Goal: Task Accomplishment & Management: Use online tool/utility

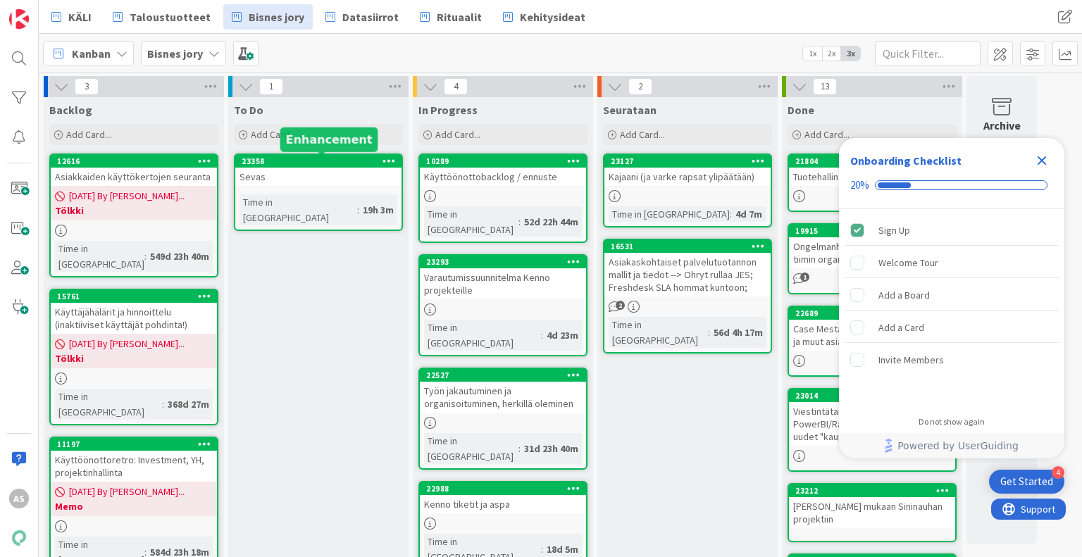
click at [320, 163] on div "23358" at bounding box center [322, 161] width 160 height 10
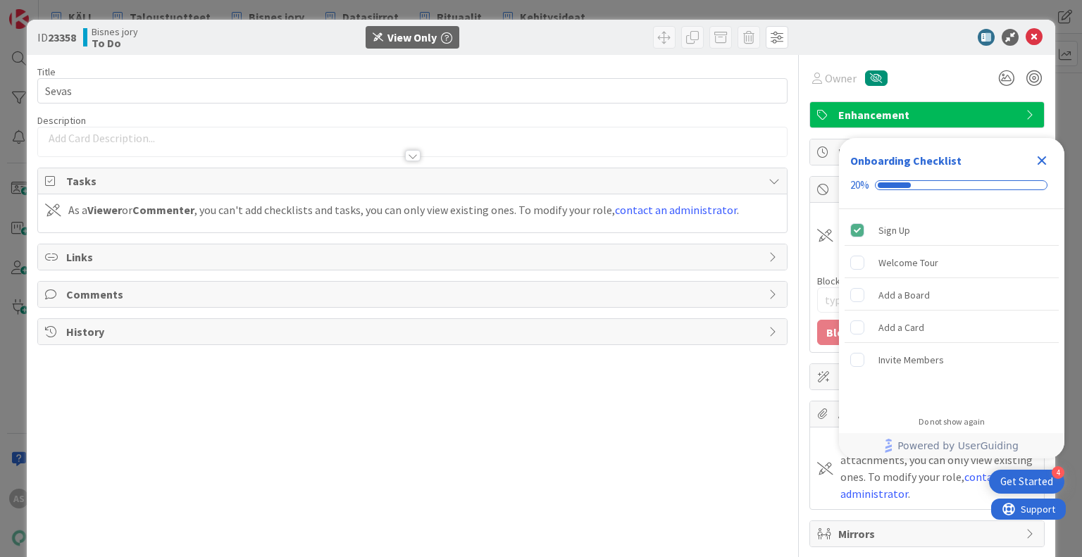
type textarea "x"
click at [1036, 163] on icon "Close Checklist" at bounding box center [1042, 160] width 17 height 17
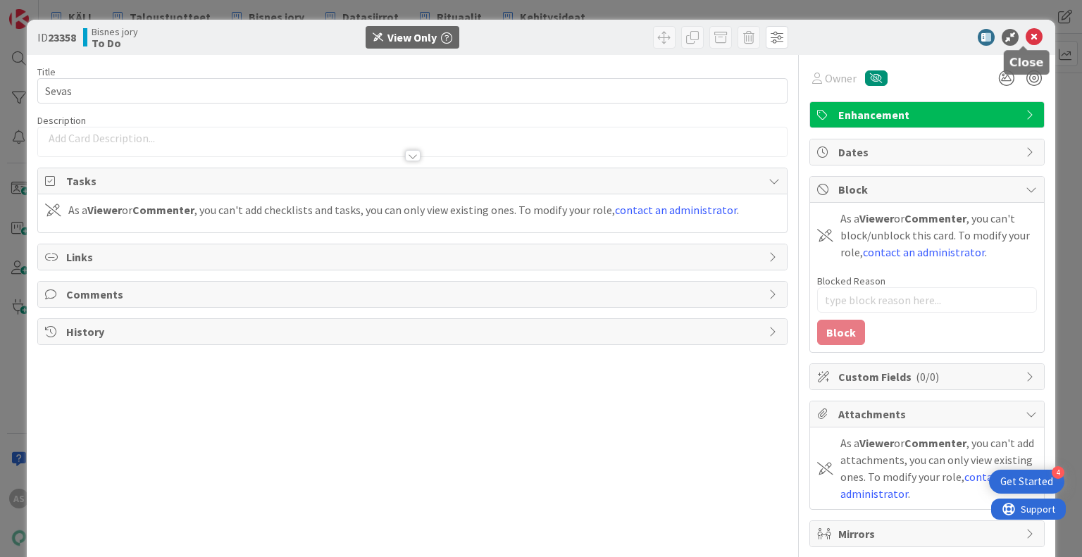
click at [1029, 40] on icon at bounding box center [1034, 37] width 17 height 17
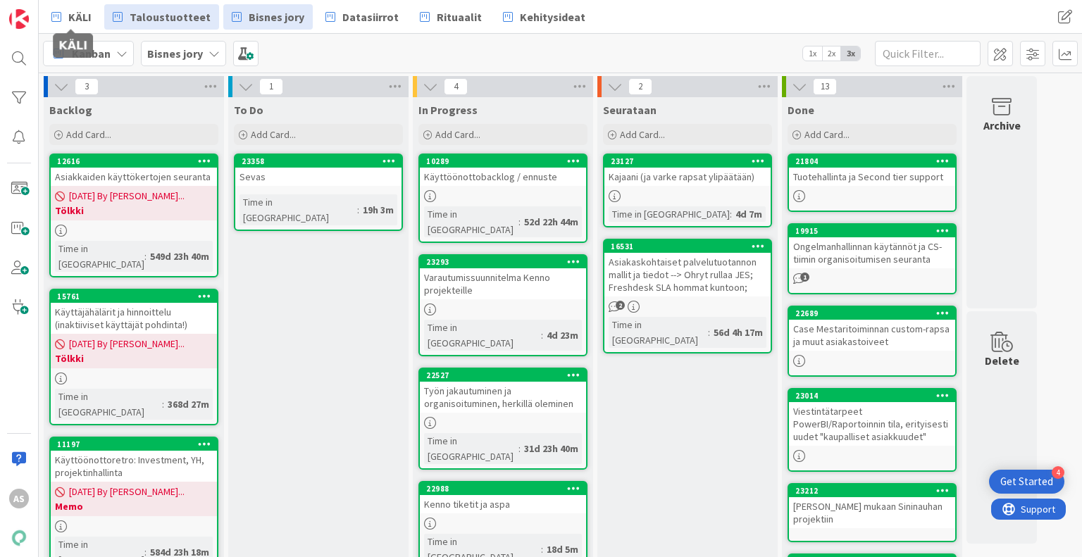
click at [116, 16] on icon at bounding box center [118, 17] width 10 height 18
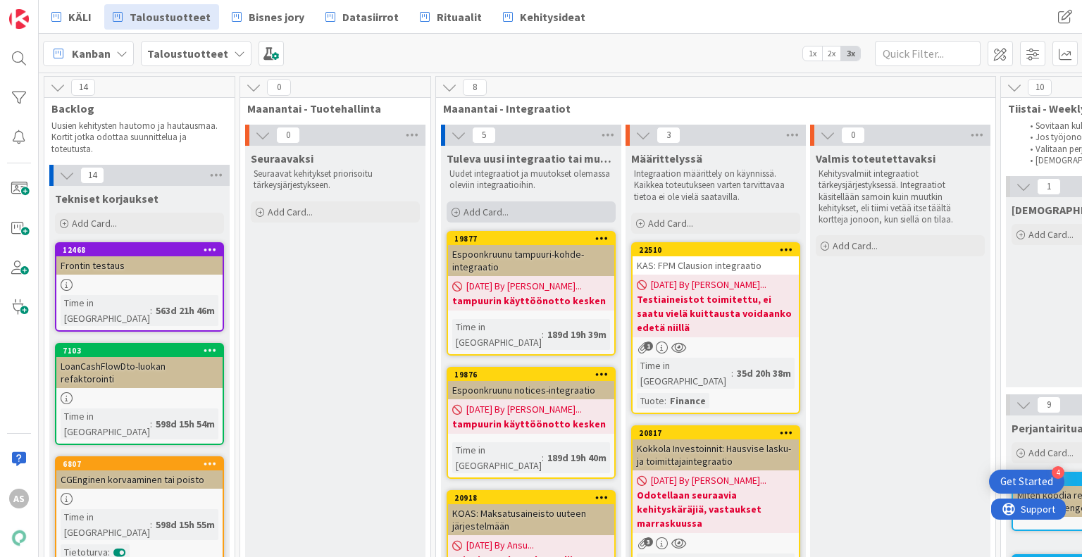
click at [536, 213] on div "Add Card..." at bounding box center [531, 212] width 169 height 21
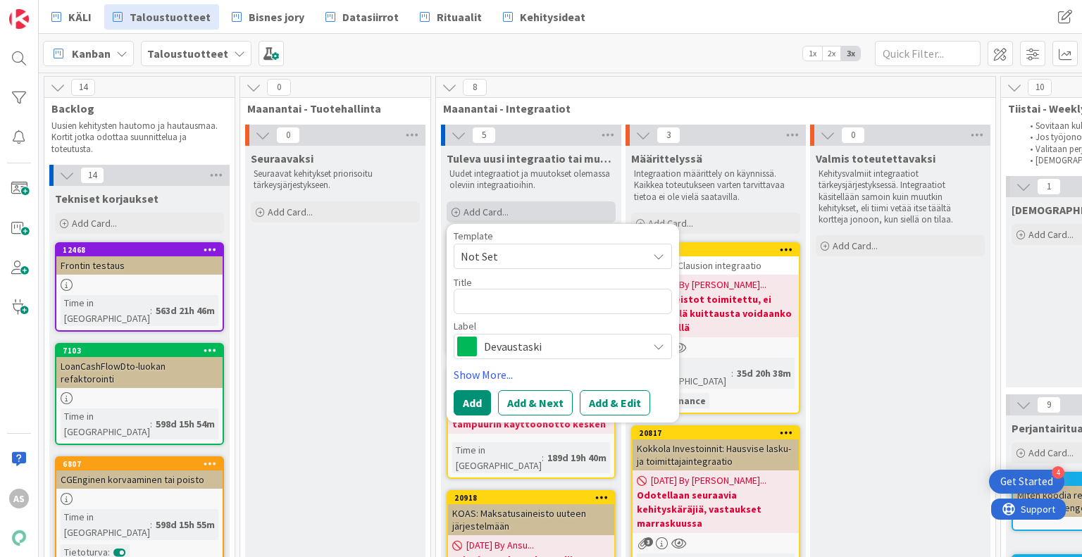
type textarea "P"
type textarea "x"
type textarea "Pa"
type textarea "x"
type textarea "Pan"
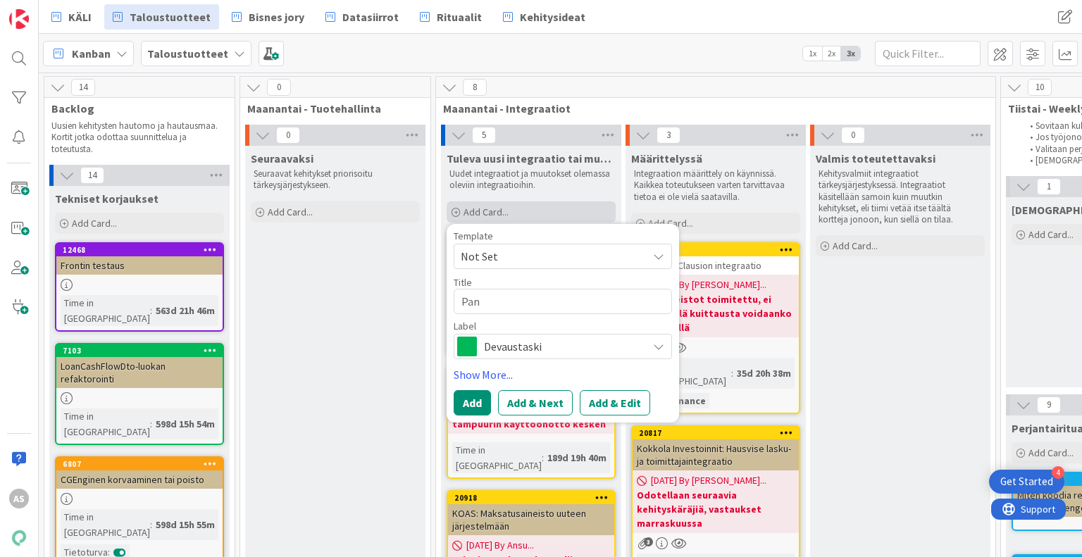
type textarea "x"
type textarea "Pand"
type textarea "x"
type textarea "Pandi"
type textarea "x"
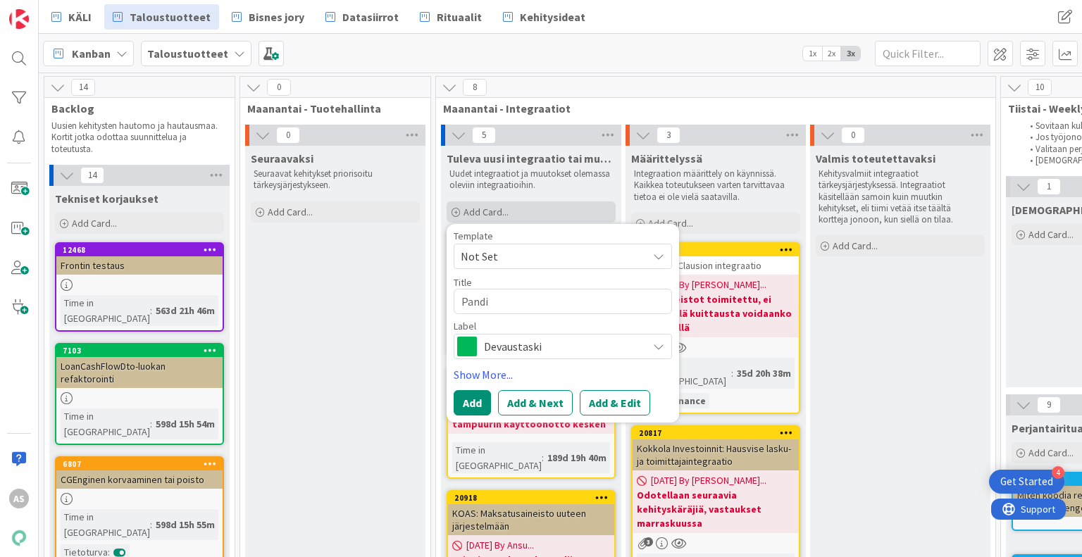
type textarea "Pandia"
type textarea "x"
type textarea "Pandia"
type textarea "x"
type textarea "Pandia -"
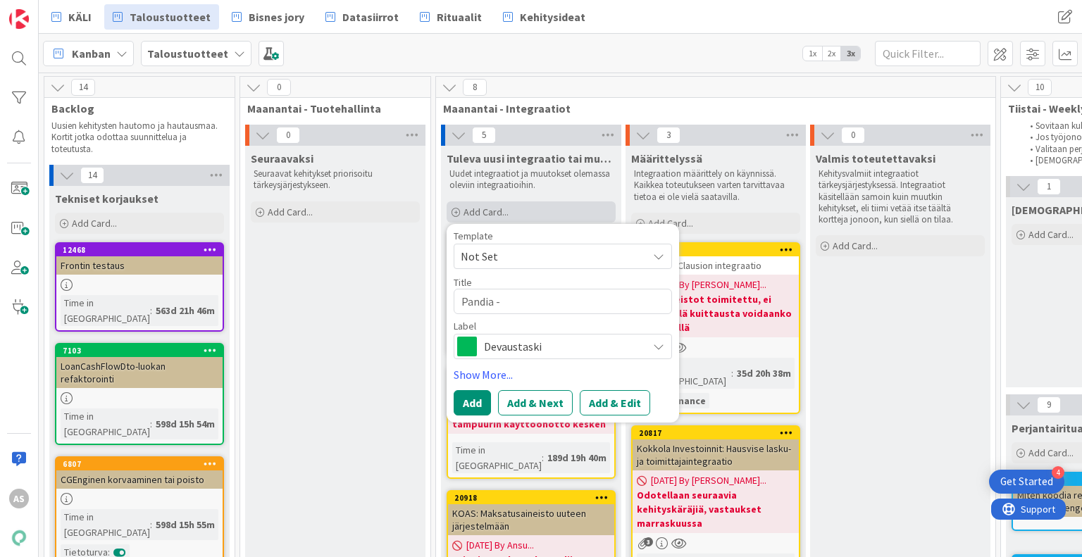
type textarea "x"
type textarea "Pandia ->"
type textarea "x"
type textarea "Pandia ->"
type textarea "x"
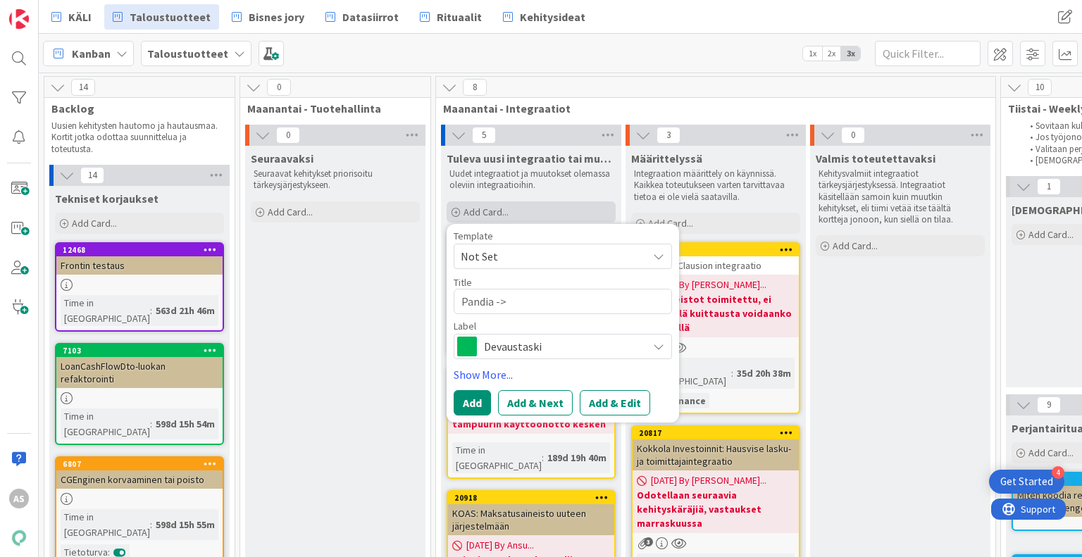
type textarea "Pandia ->"
type textarea "x"
type textarea "Pandia -"
type textarea "x"
type textarea "Pandia"
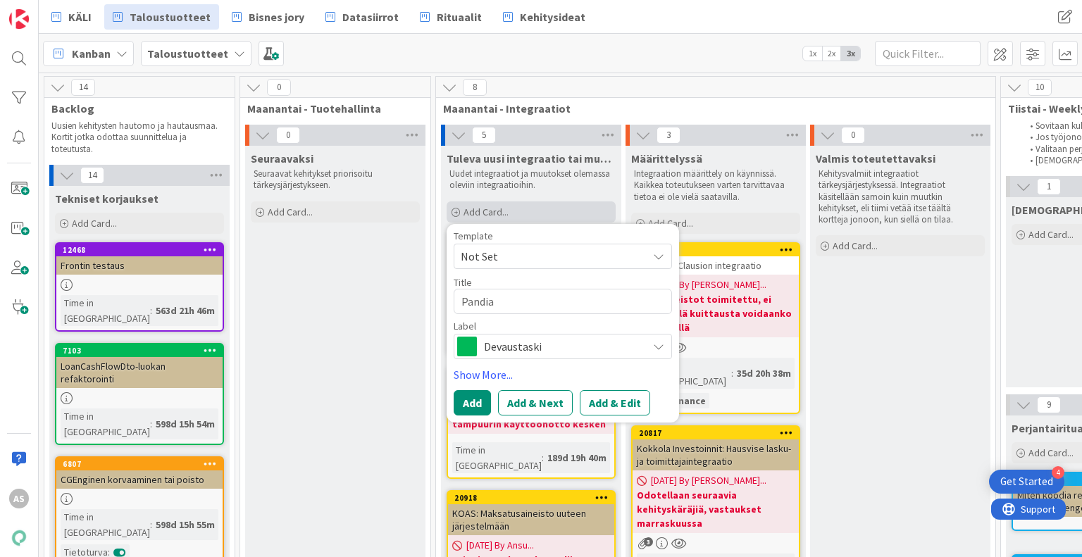
type textarea "x"
type textarea "Pandia"
type textarea "x"
type textarea "Pandi"
type textarea "x"
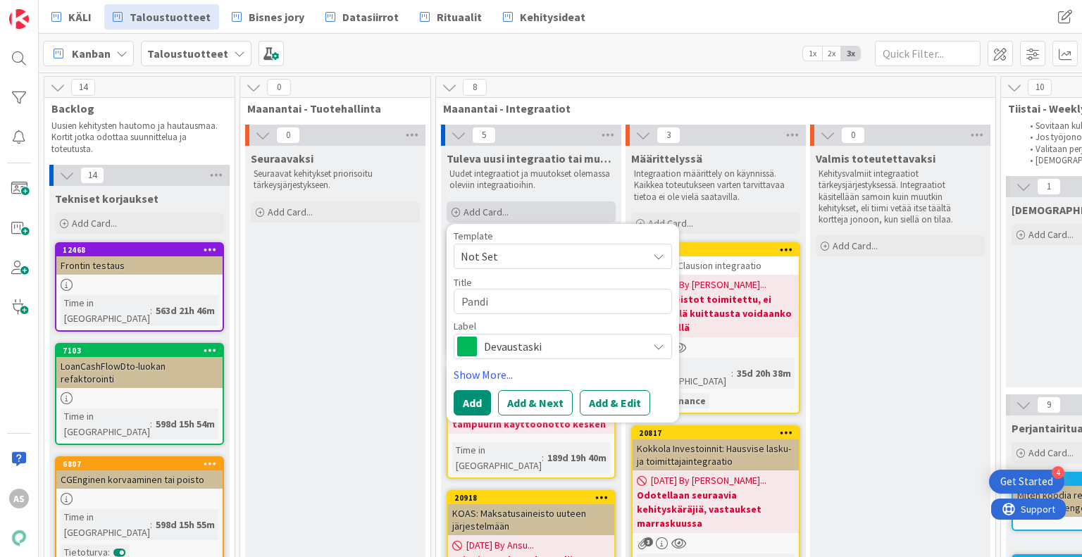
type textarea "Pand"
type textarea "x"
type textarea "Pan"
type textarea "x"
type textarea "Pa"
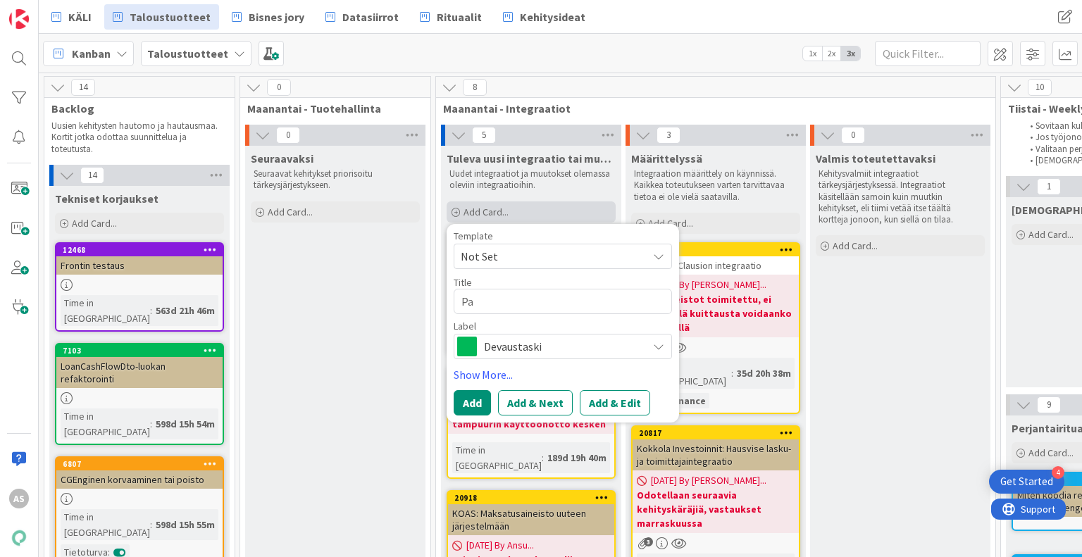
type textarea "x"
type textarea "P"
type textarea "x"
type textarea "S"
type textarea "x"
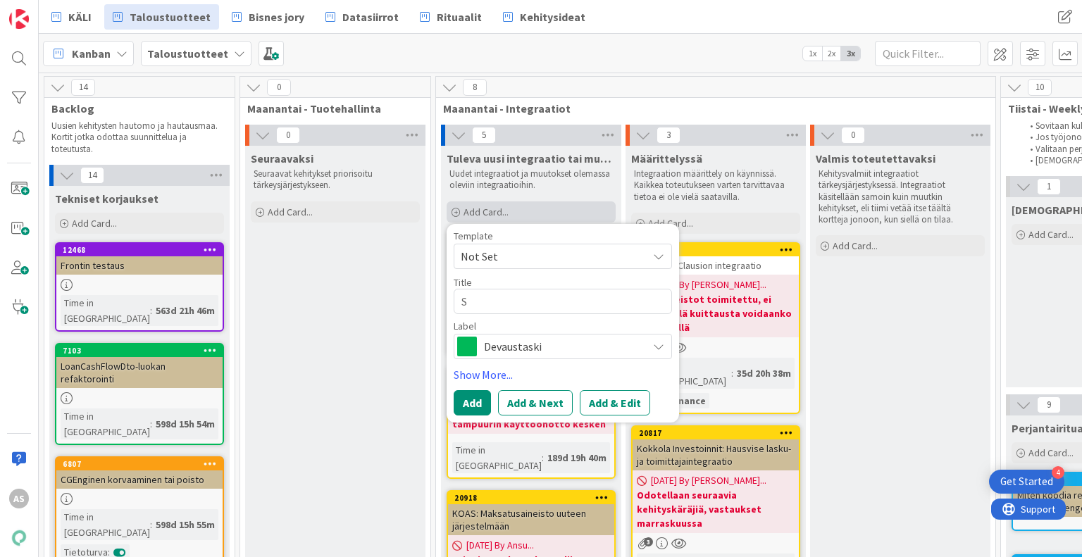
type textarea "Sa"
type textarea "x"
type textarea "Sap"
type textarea "x"
type textarea "S"
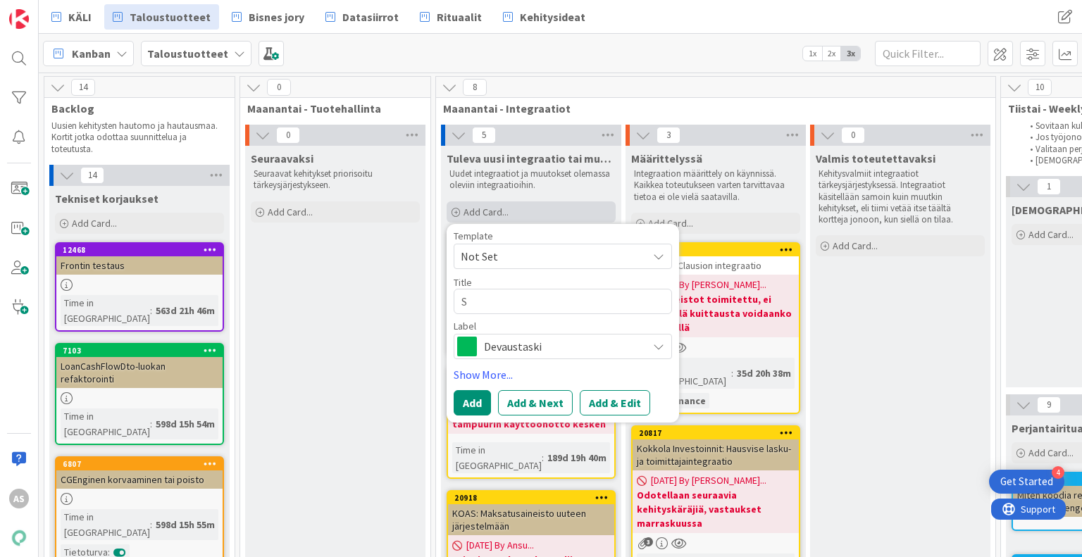
type textarea "x"
type textarea "SA"
type textarea "x"
type textarea "SAP"
type textarea "x"
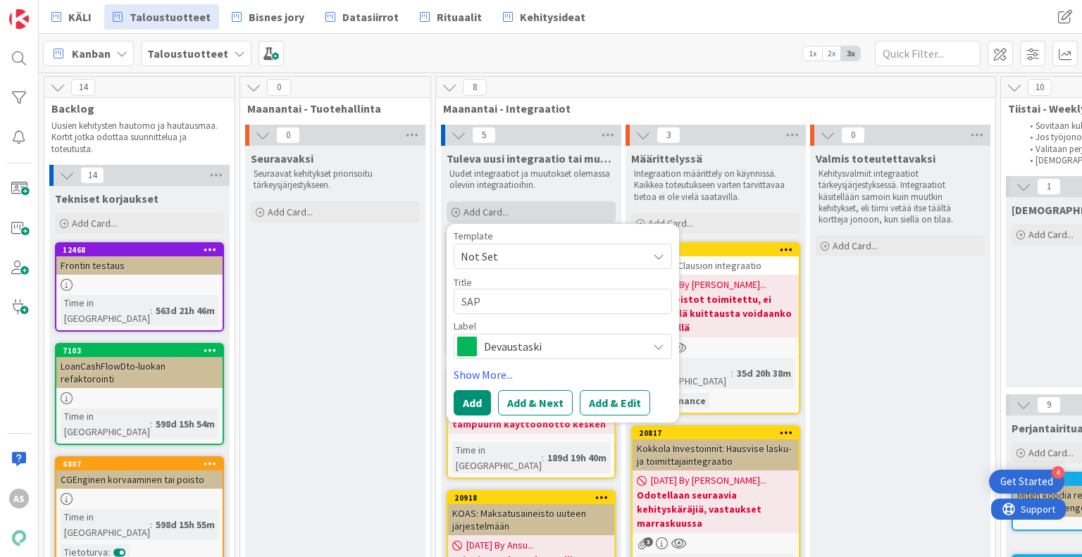
type textarea "SAP"
type textarea "x"
type textarea "SAP"
type textarea "x"
type textarea "SA"
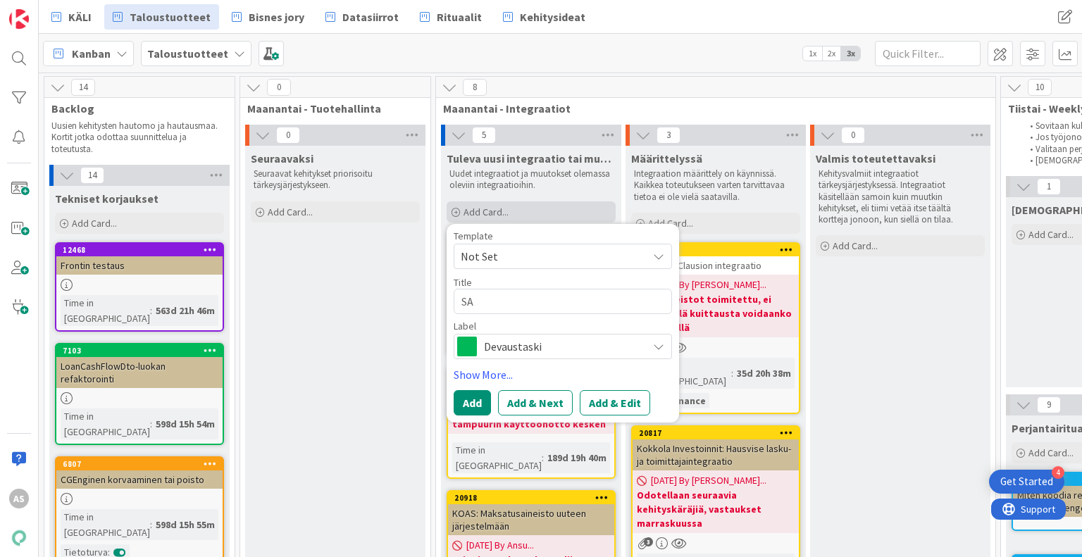
type textarea "x"
type textarea "S"
type textarea "x"
type textarea "V"
type textarea "x"
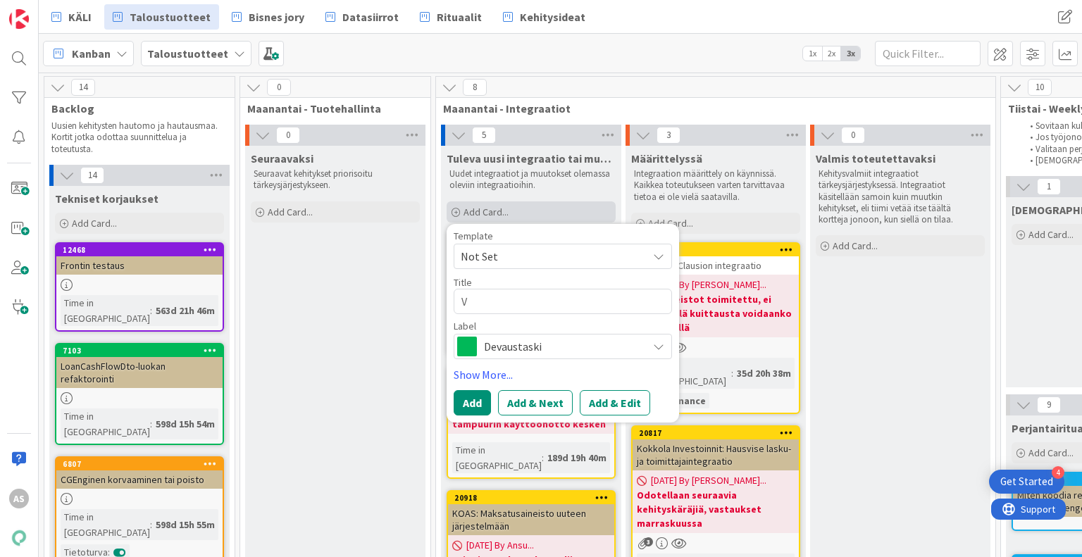
type textarea "Va"
type textarea "x"
type textarea "Van"
type textarea "x"
type textarea "Vant"
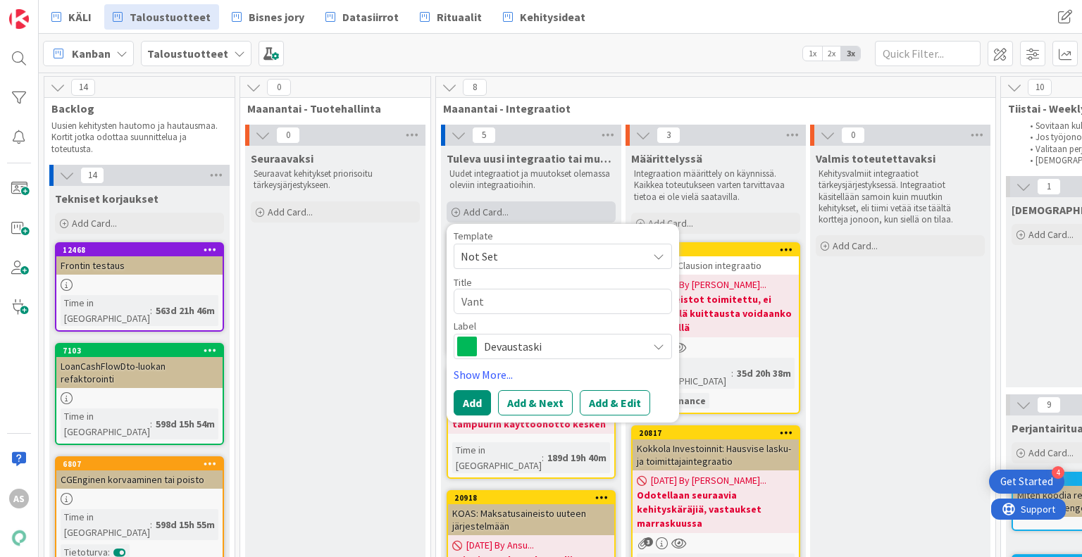
type textarea "x"
type textarea "Vanta"
type textarea "x"
type textarea "Vantaa"
type textarea "x"
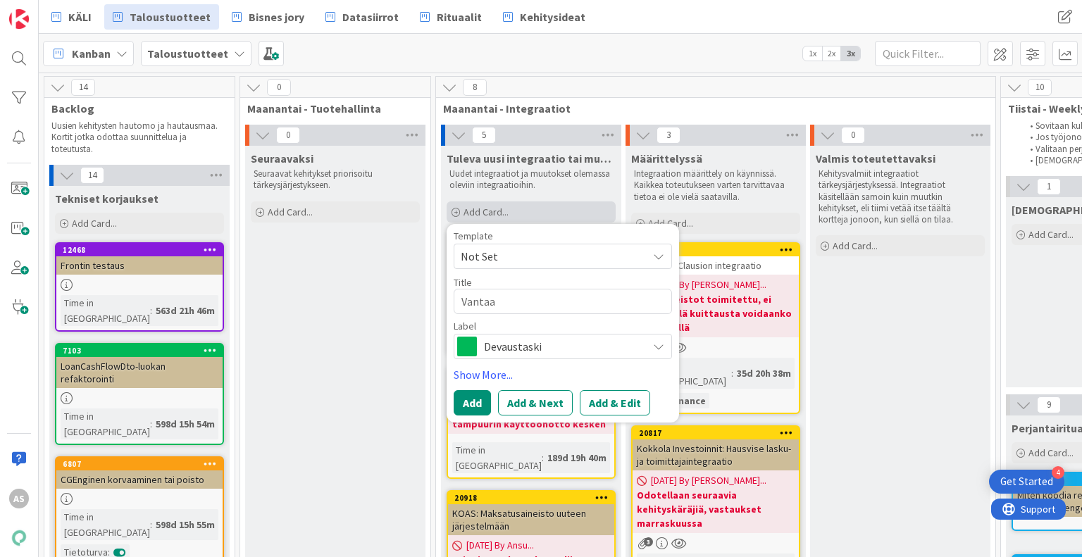
type textarea "Vantaan"
type textarea "x"
type textarea "Vantaan"
type textarea "x"
type textarea "Vantaan j"
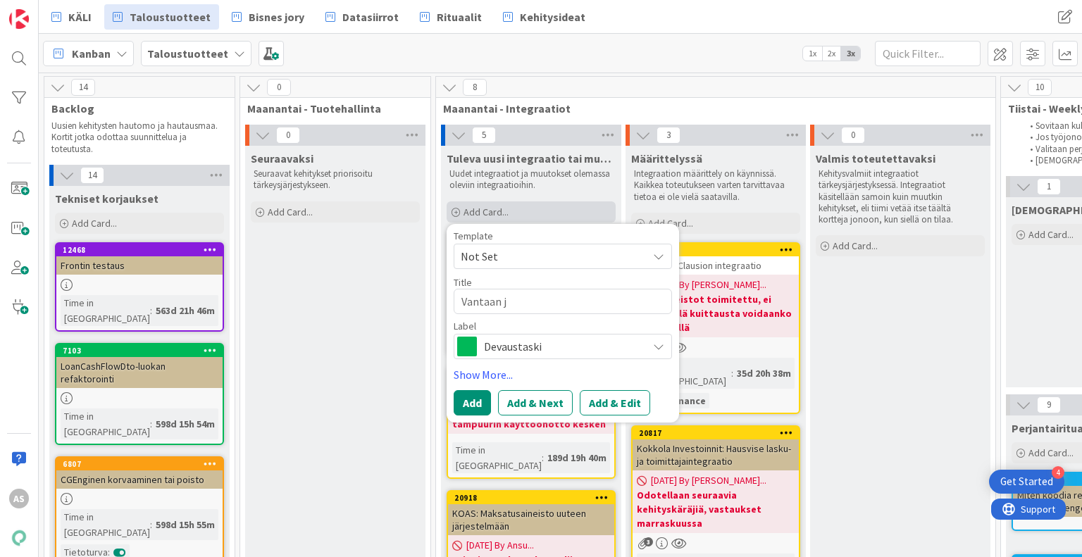
type textarea "x"
type textarea "Vantaan ja"
type textarea "x"
type textarea "Vantaan ja"
type textarea "x"
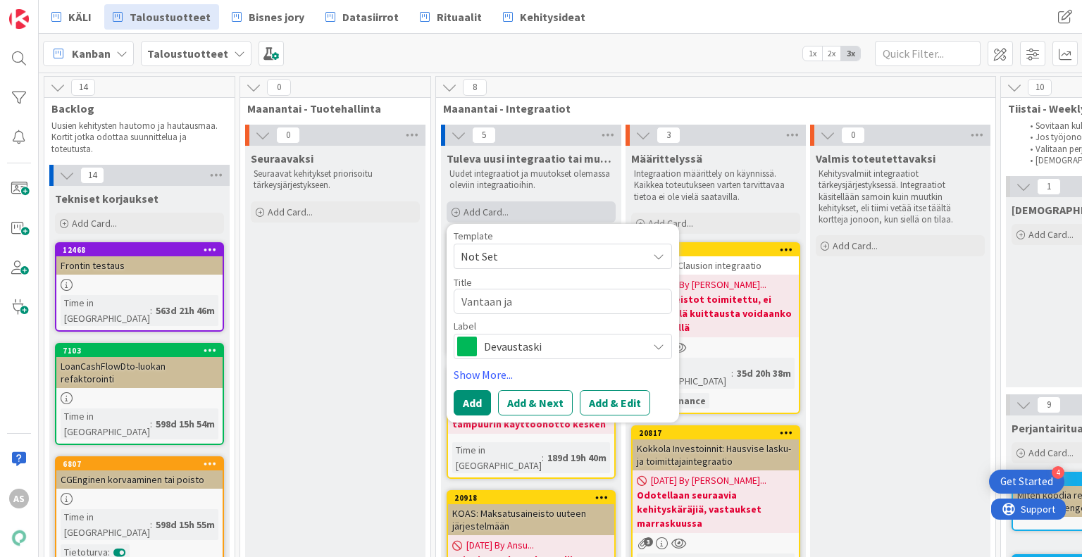
type textarea "Vantaan ja h"
type textarea "x"
type textarea "Vantaan ja K"
type textarea "x"
type textarea "Vantaan ja Ke"
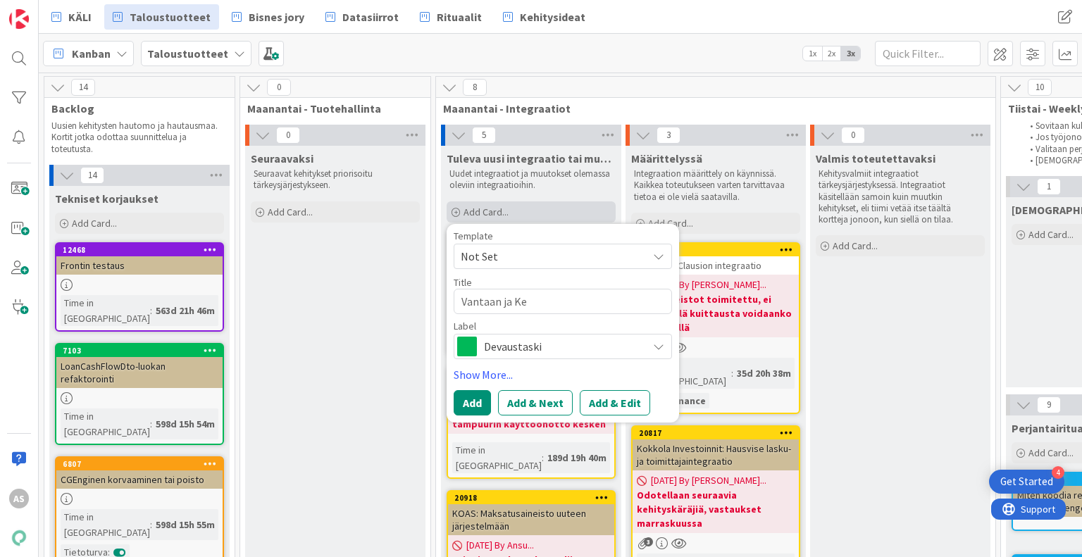
type textarea "x"
type textarea "Vantaan ja Ker"
type textarea "x"
type textarea "Vantaan ja Kerav"
type textarea "x"
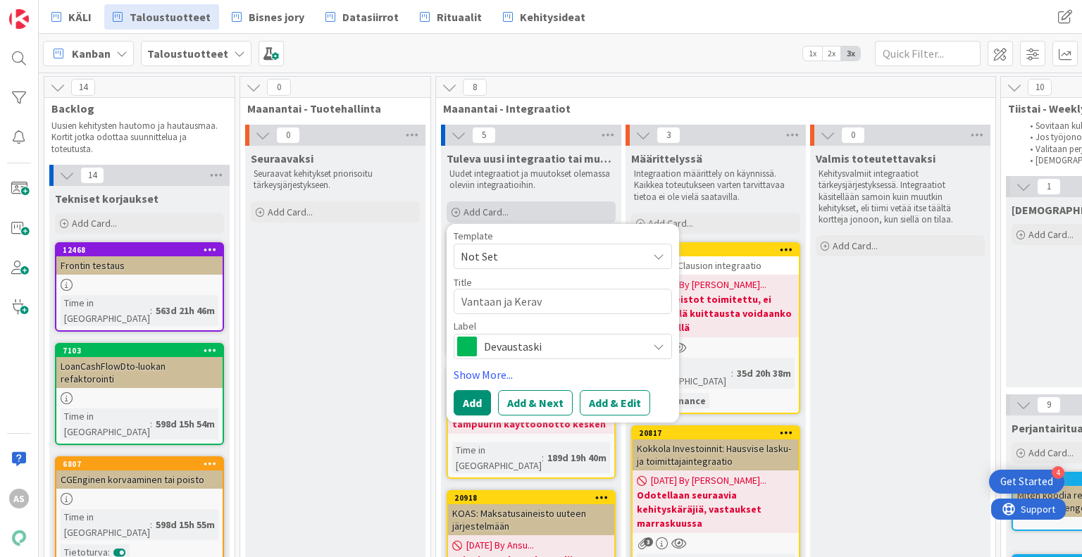
type textarea "Vantaan ja Kerava"
type textarea "x"
type textarea "Vantaan ja Keravan"
type textarea "x"
type textarea "Vantaan ja Keravan"
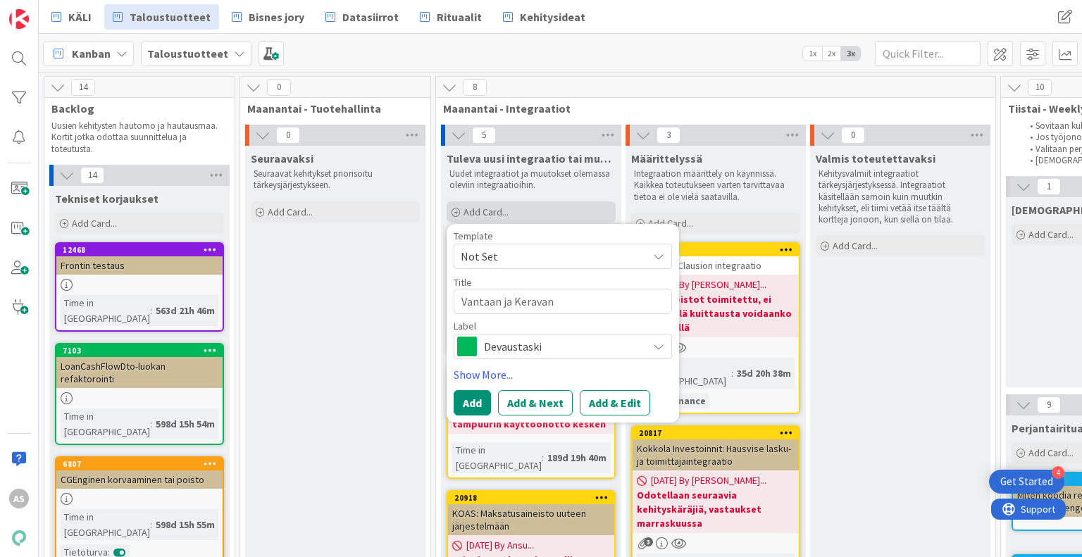
type textarea "x"
type textarea "Vantaan ja Keravan h"
type textarea "x"
type textarea "Vantaan ja Keravan hy"
type textarea "x"
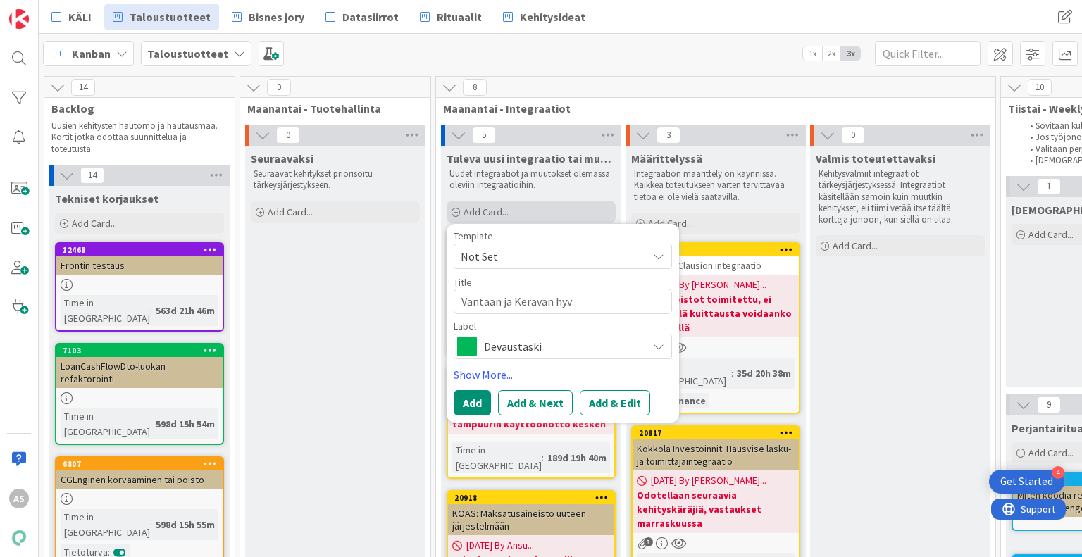
type textarea "Vantaan ja Keravan hyvi"
type textarea "x"
type textarea "Vantaan ja Keravan hyvin"
type textarea "x"
type textarea "Vantaan ja Keravan hyvinvo"
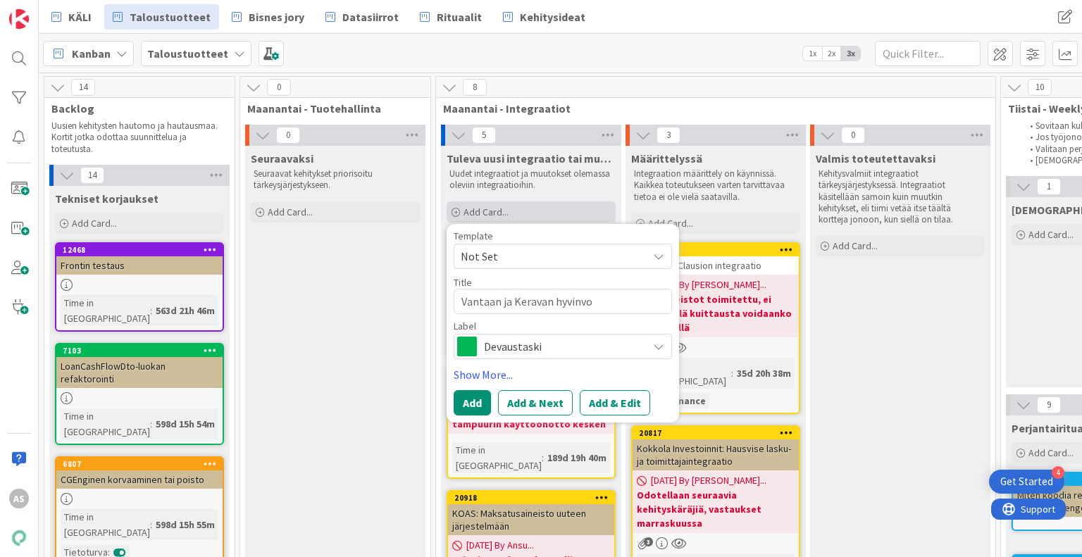
type textarea "x"
type textarea "Vantaan ja Keravan hyvinvoi"
type textarea "x"
type textarea "Vantaan ja Keravan hyvinvoin"
type textarea "x"
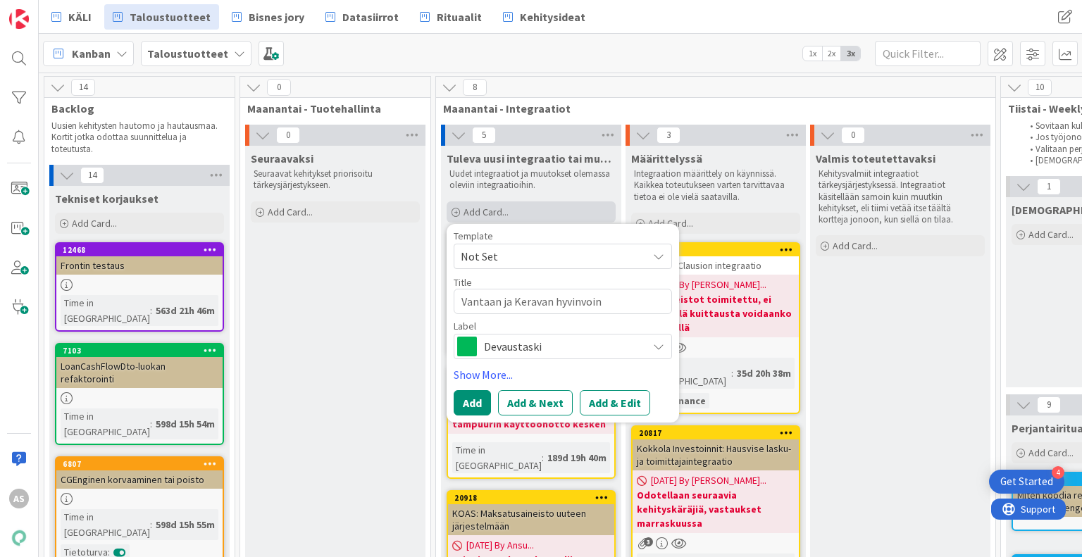
type textarea "Vantaan ja Keravan hyvinvoint"
type textarea "x"
type textarea "Vantaan ja Keravan hyvinvointi"
type textarea "x"
type textarea "Vantaan ja Keravan hyvinvointia"
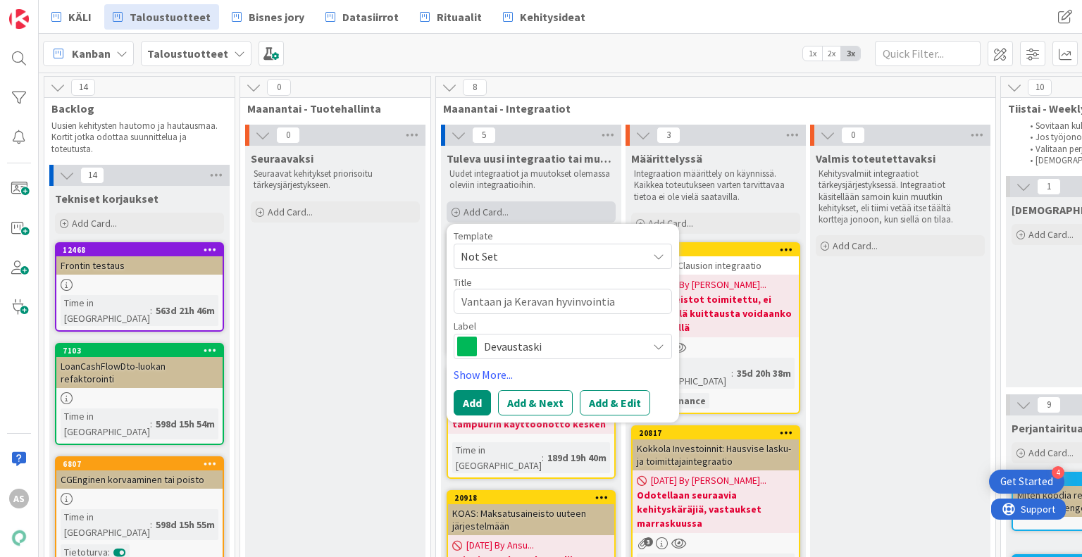
type textarea "x"
type textarea "Vantaan ja Keravan hyvinvointial"
type textarea "x"
type textarea "Vantaan ja Keravan hyvinvointialu"
type textarea "x"
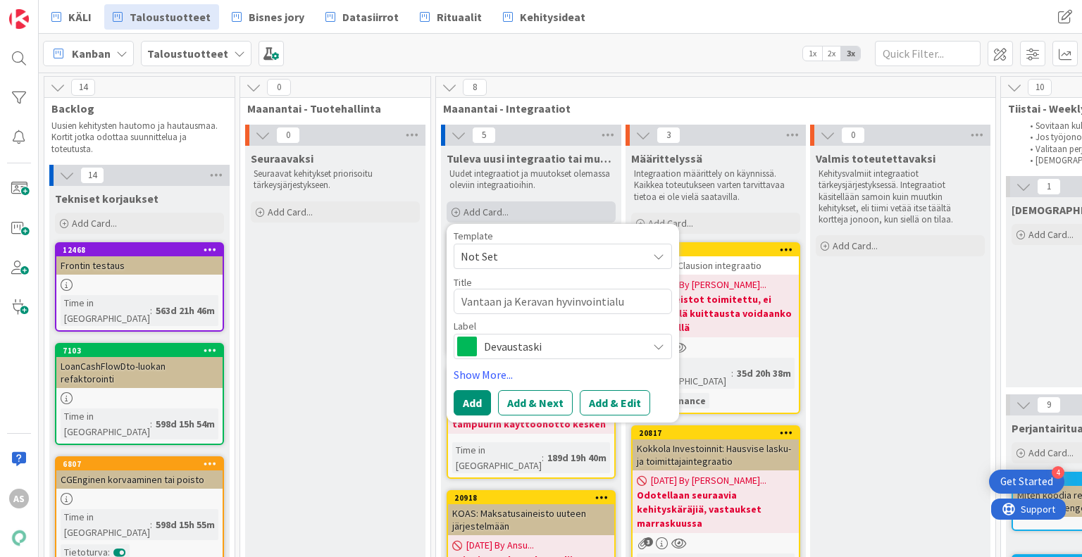
type textarea "Vantaan ja Keravan hyvinvointialue"
type textarea "x"
type textarea "Vantaan ja Keravan hyvinvointialue:"
type textarea "x"
type textarea "Vantaan ja Keravan hyvinvointialue:"
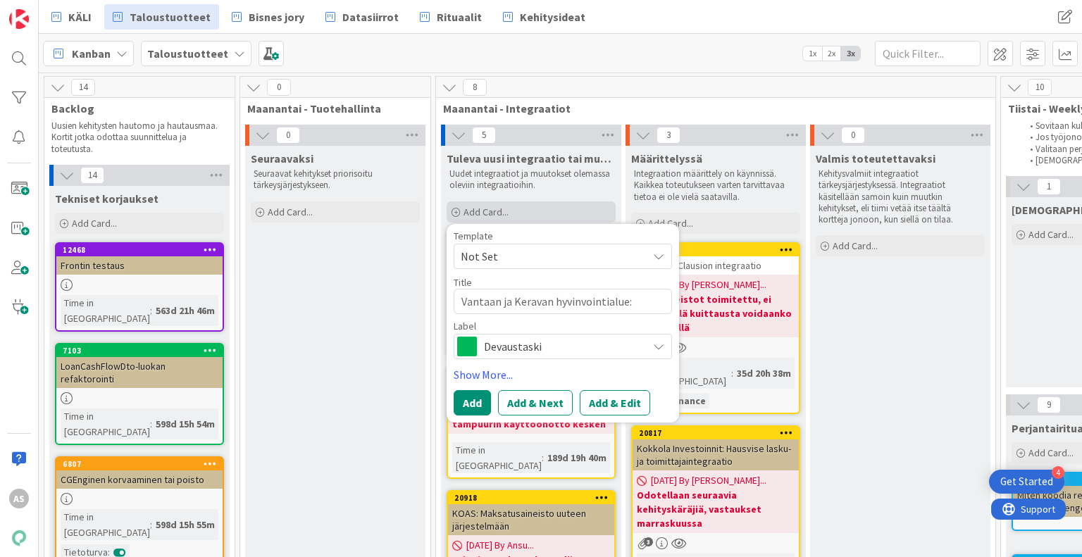
type textarea "x"
type textarea "Vantaan ja Keravan hyvinvointialue: P"
type textarea "x"
type textarea "Vantaan ja Keravan hyvinvointialue: Pa"
type textarea "x"
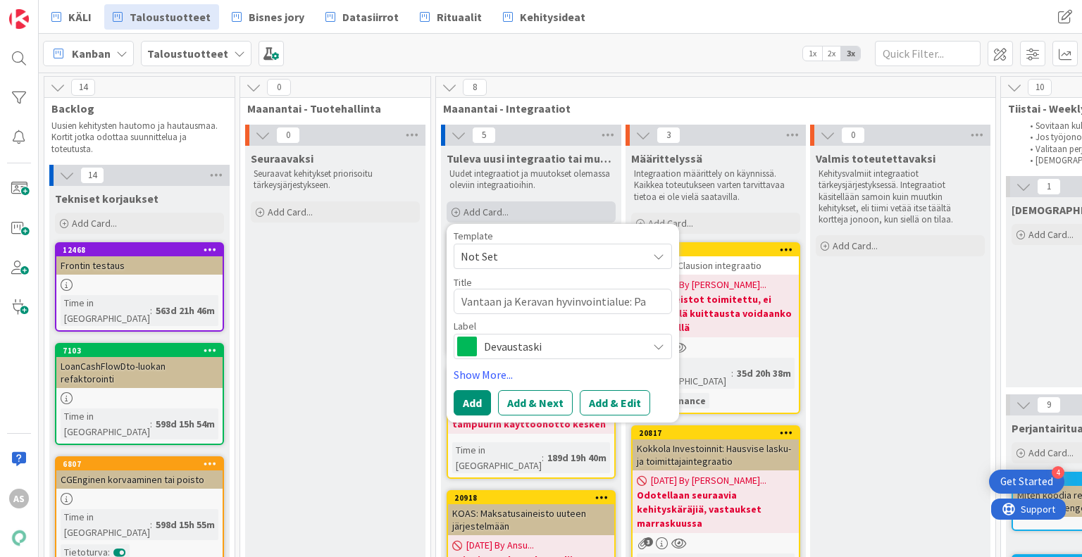
type textarea "Vantaan ja Keravan hyvinvointialue: Pan"
type textarea "x"
type textarea "Vantaan ja Keravan hyvinvointialue: Pa"
type textarea "x"
type textarea "Vantaan ja Keravan hyvinvointialue: P"
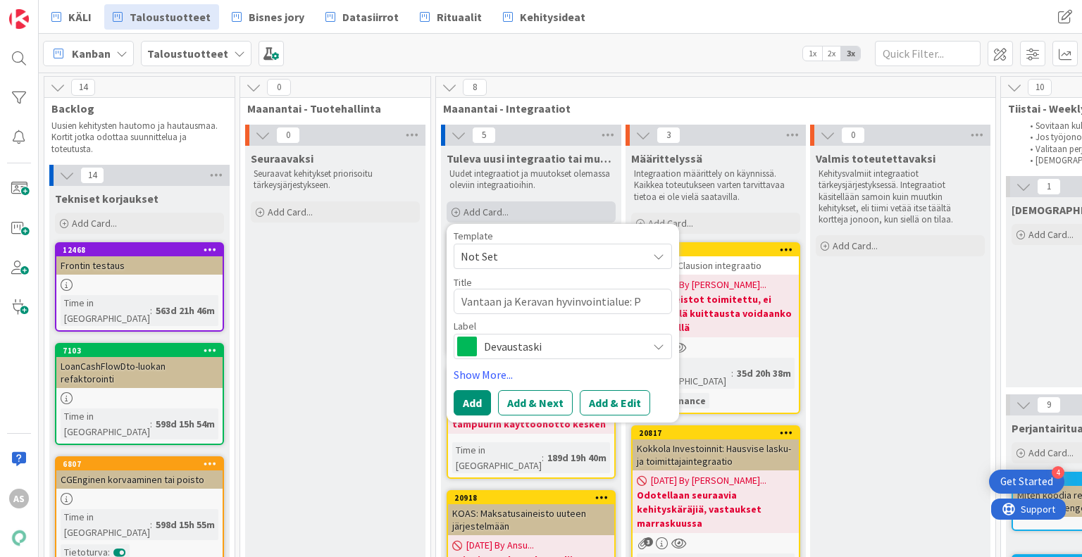
type textarea "x"
type textarea "Vantaan ja Keravan hyvinvointialue: L"
type textarea "x"
type textarea "Vantaan ja Keravan hyvinvointialue: La"
type textarea "x"
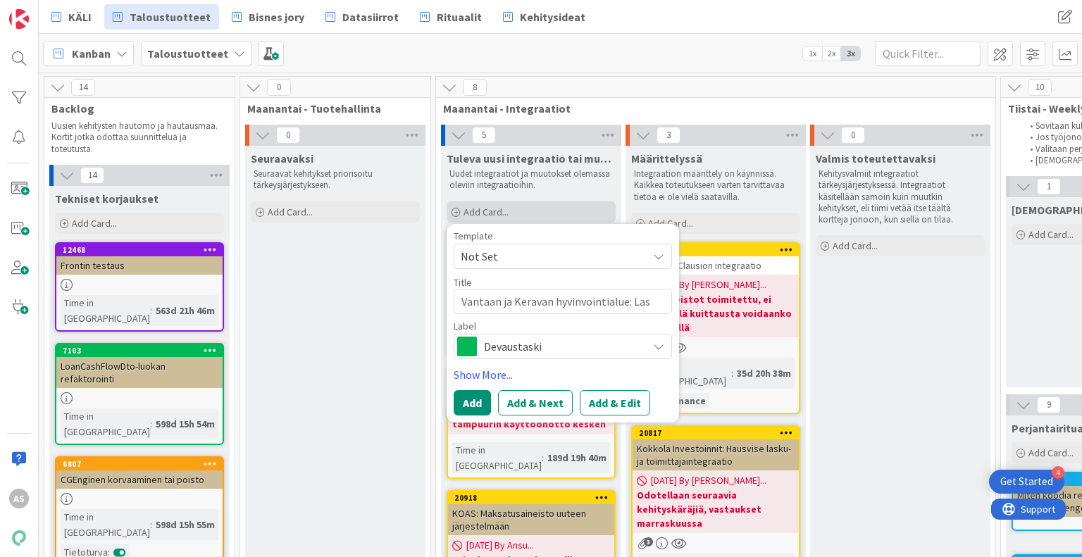
type textarea "Vantaan ja Keravan hyvinvointialue: Lask"
type textarea "x"
type textarea "Vantaan ja Keravan hyvinvointialue: Lasku"
type textarea "x"
type textarea "Vantaan ja Keravan hyvinvointialue: Laskua"
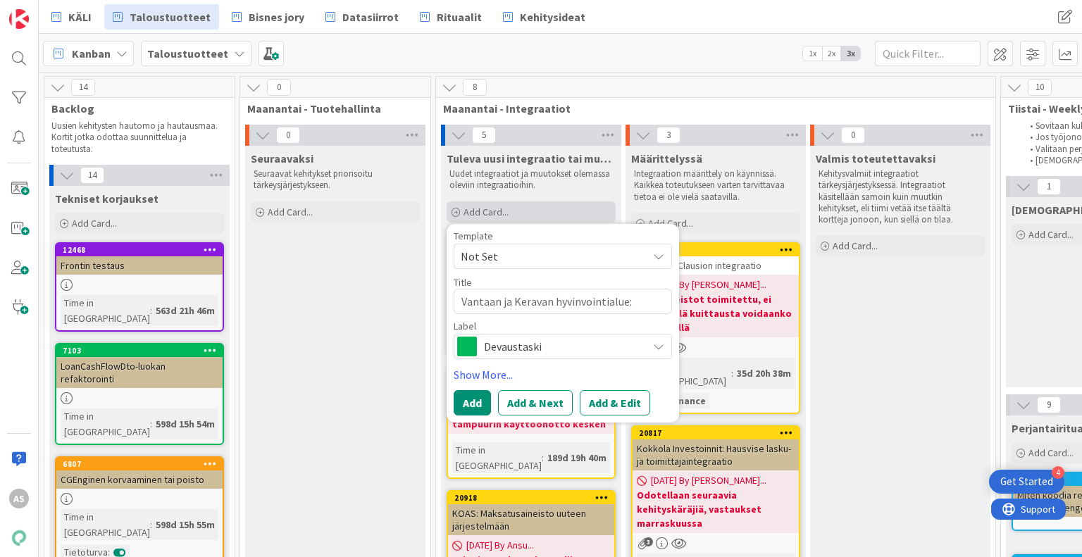
type textarea "x"
type textarea "Vantaan ja Keravan hyvinvointialue: Laskuain"
type textarea "x"
type textarea "Vantaan ja Keravan hyvinvointialue: Laskuaine"
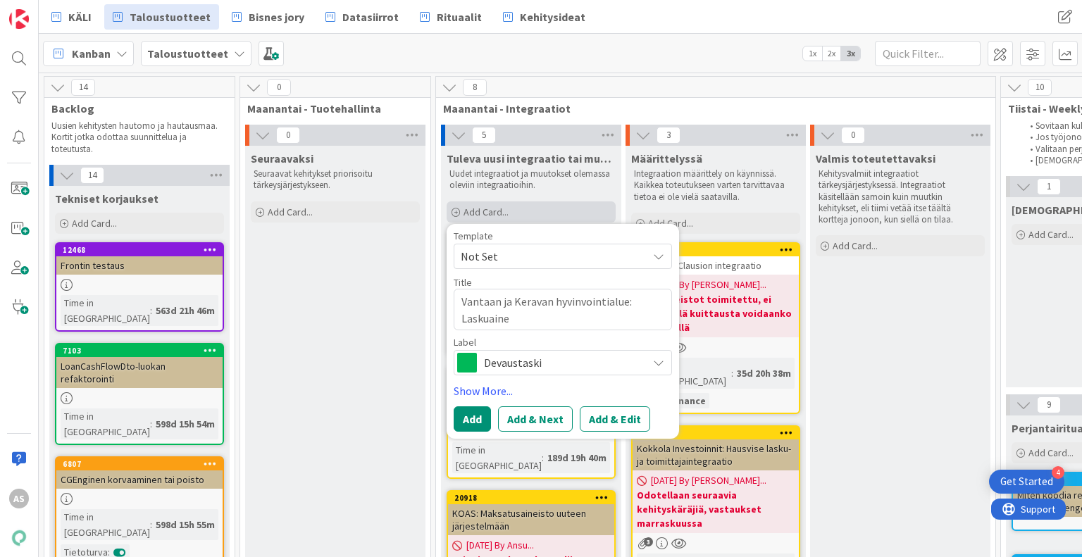
type textarea "x"
type textarea "Vantaan ja Keravan hyvinvointialue: Laskuainei"
type textarea "x"
type textarea "Vantaan ja Keravan hyvinvointialue: Laskuaineis"
type textarea "x"
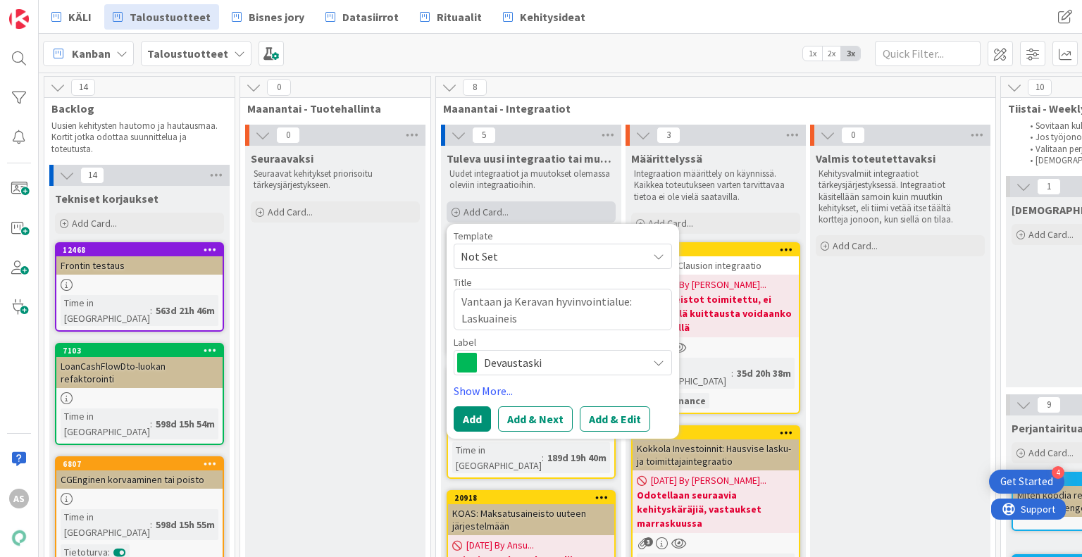
type textarea "Vantaan ja Keravan hyvinvointialue: Laskuaineist"
type textarea "x"
type textarea "Vantaan ja Keravan hyvinvointialue: Laskuaineistoi"
type textarea "x"
type textarea "Vantaan ja Keravan hyvinvointialue: Laskuaineistoin"
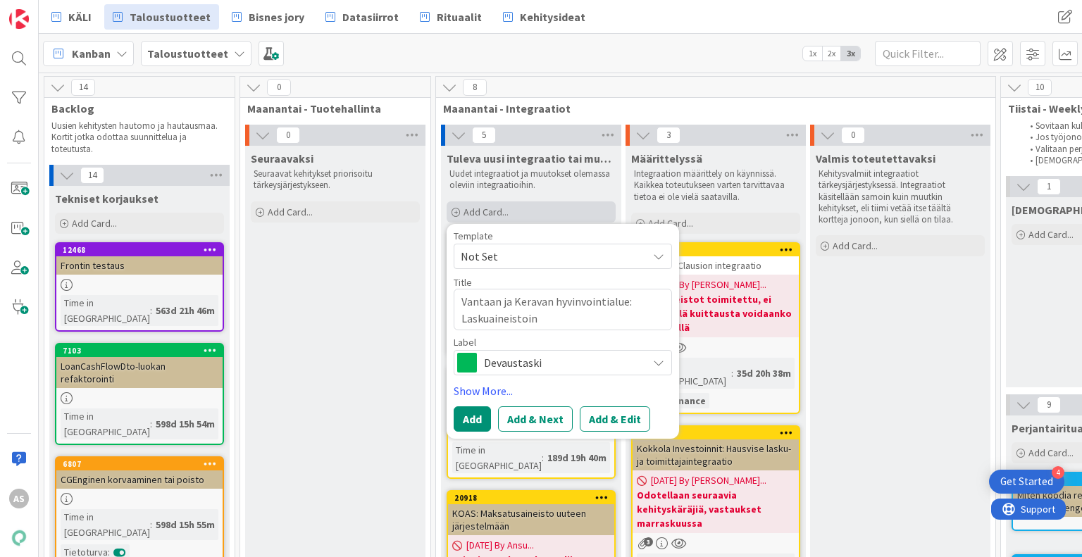
type textarea "x"
type textarea "Vantaan ja Keravan hyvinvointialue: Laskuaineistoint"
type textarea "x"
type textarea "Vantaan ja Keravan hyvinvointialue: Laskuaineistointeg"
type textarea "x"
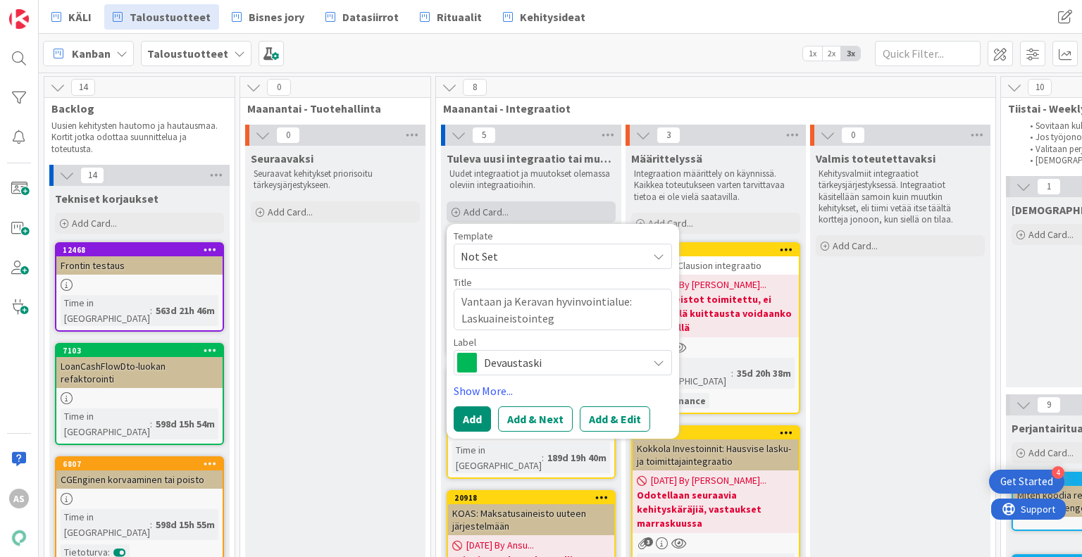
type textarea "Vantaan ja Keravan hyvinvointialue: Laskuaineistointegr"
type textarea "x"
type textarea "Vantaan ja Keravan hyvinvointialue: Laskuaineistointegra"
type textarea "x"
type textarea "Vantaan ja Keravan hyvinvointialue: Laskuaineistointegraa"
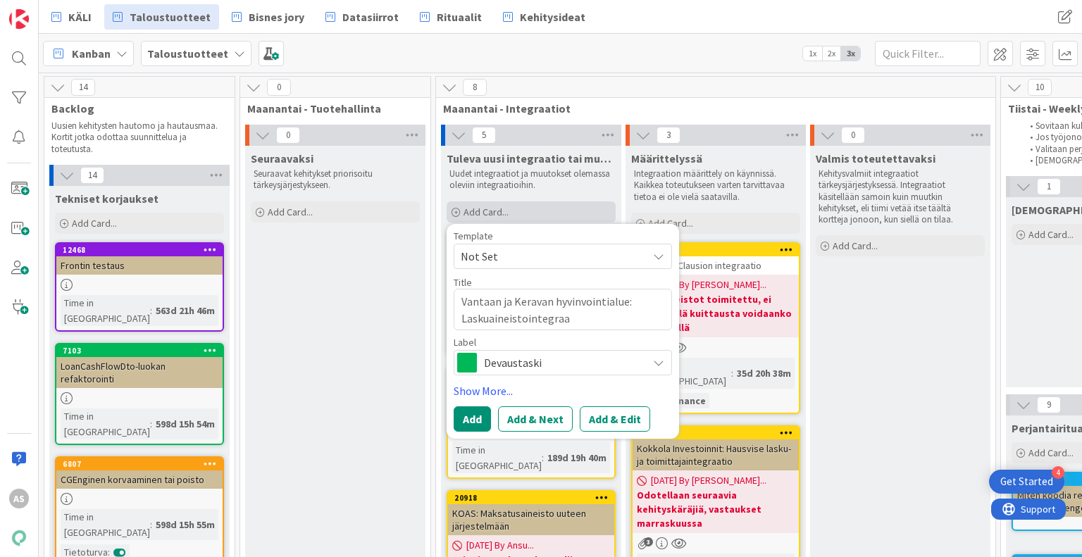
type textarea "x"
type textarea "Vantaan ja Keravan hyvinvointialue: Laskuaineistointegraat"
type textarea "x"
type textarea "Vantaan ja Keravan hyvinvointialue: Laskuaineistointegraati"
type textarea "x"
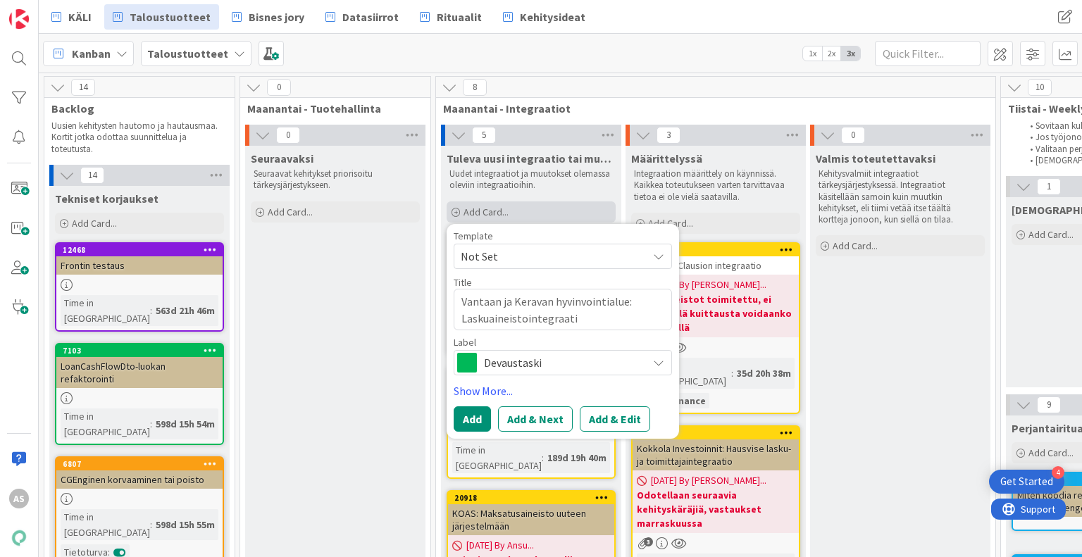
type textarea "Vantaan ja Keravan hyvinvointialue: Laskuaineistointegraatio"
type textarea "x"
type textarea "Vantaan ja Keravan hyvinvointialue: Laskuaineistointegraatio S"
type textarea "x"
type textarea "Vantaan ja Keravan hyvinvointialue: Laskuaineistointegraatio SA"
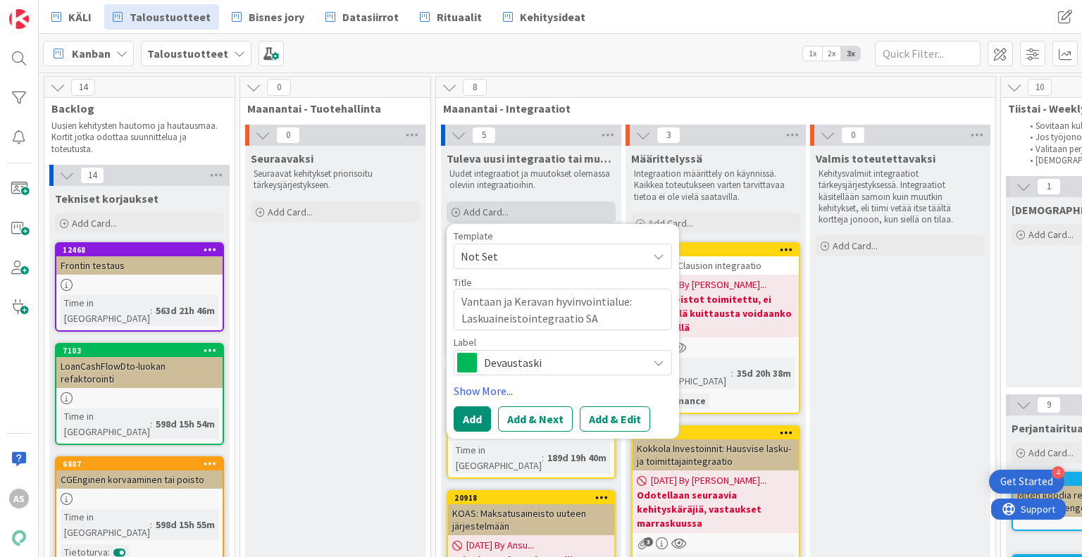
type textarea "x"
type textarea "Vantaan ja Keravan hyvinvointialue: Laskuaineistointegraatio SAP"
type textarea "x"
type textarea "Vantaan ja Keravan hyvinvointialue: Laskuaineistointegraatio SAP:"
type textarea "x"
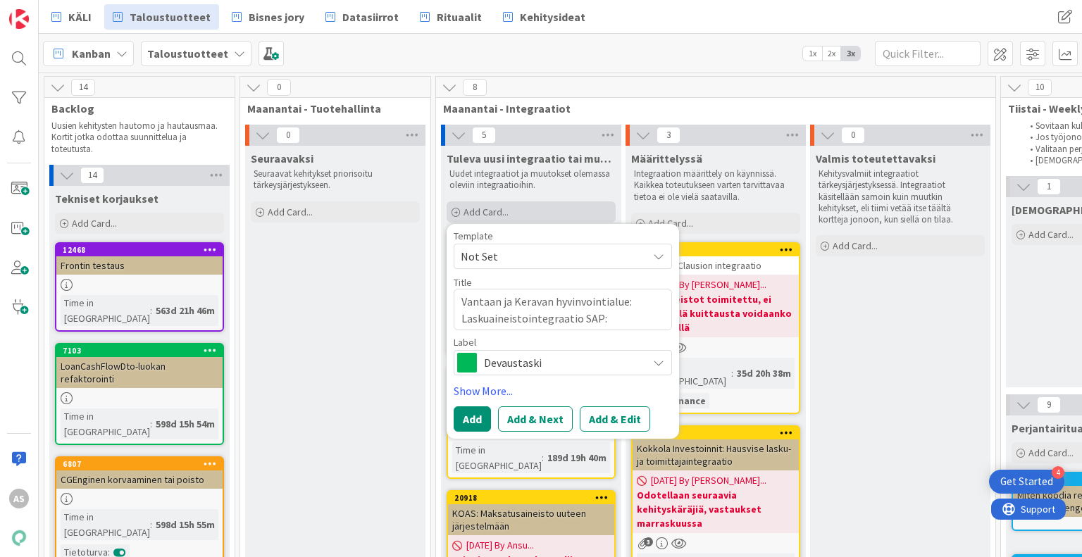
type textarea "Vantaan ja Keravan hyvinvointialue: Laskuaineistointegraatio SAP:i"
type textarea "x"
type textarea "Vantaan ja Keravan hyvinvointialue: Laskuaineistointegraatio SAP:ii"
type textarea "x"
type textarea "Vantaan ja Keravan hyvinvointialue: Laskuaineistointegraatio SAP:iin"
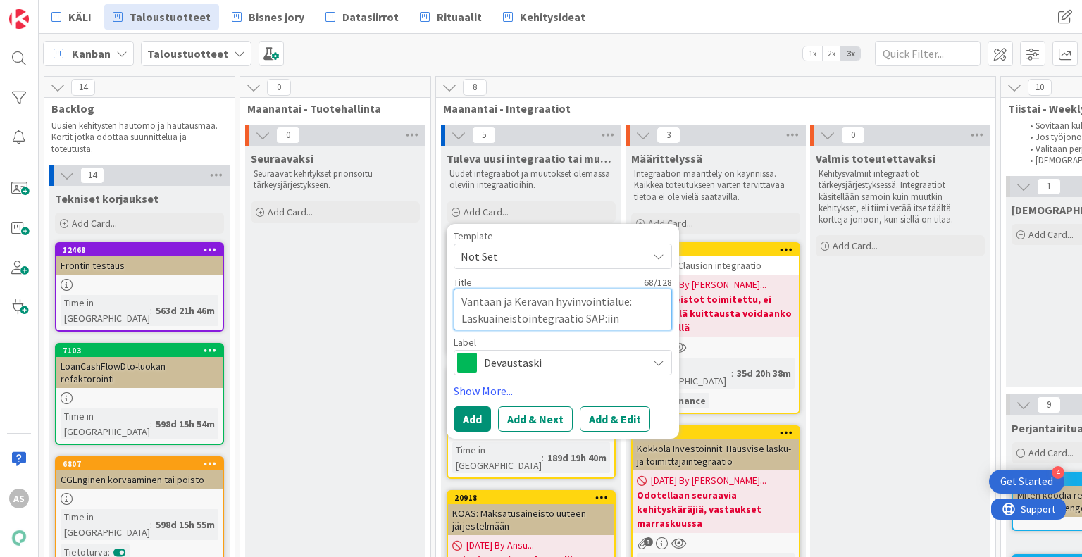
click at [619, 315] on textarea "Vantaan ja Keravan hyvinvointialue: Laskuaineistointegraatio SAP:iin" at bounding box center [563, 310] width 218 height 42
click at [479, 415] on button "Add" at bounding box center [472, 419] width 37 height 25
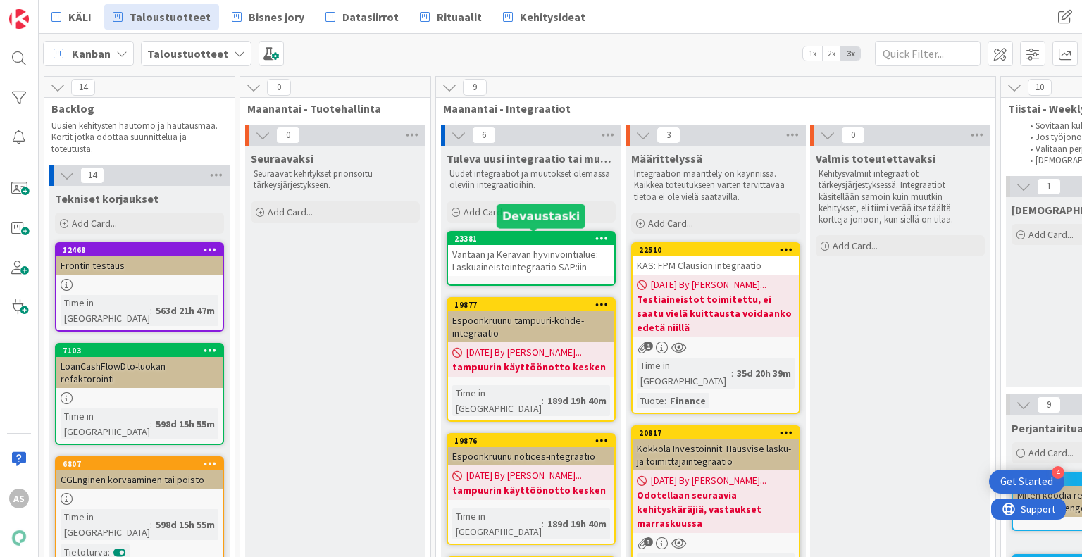
click at [579, 242] on div "23381" at bounding box center [534, 239] width 160 height 10
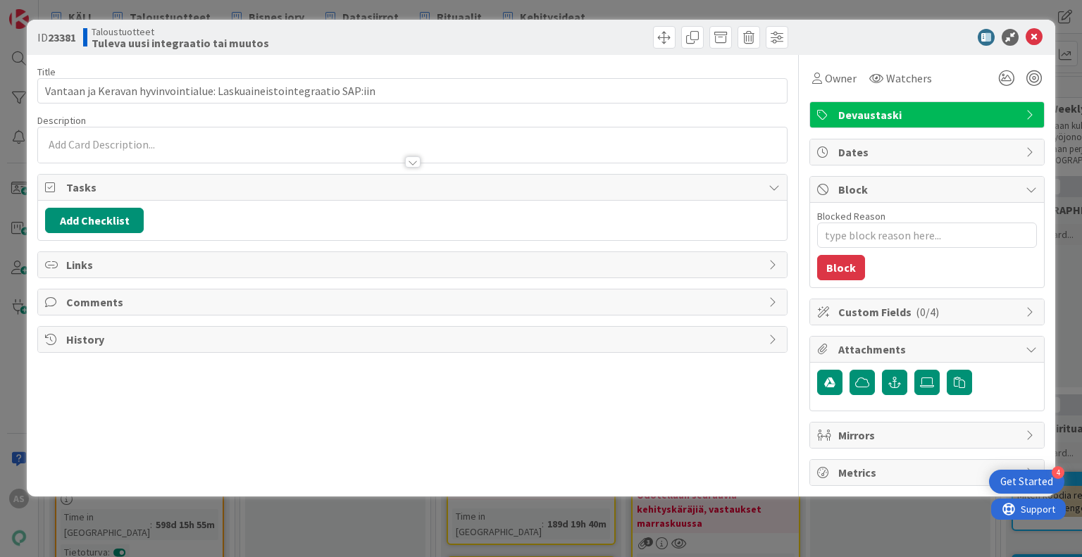
click at [835, 110] on div "Devaustaski" at bounding box center [927, 114] width 234 height 25
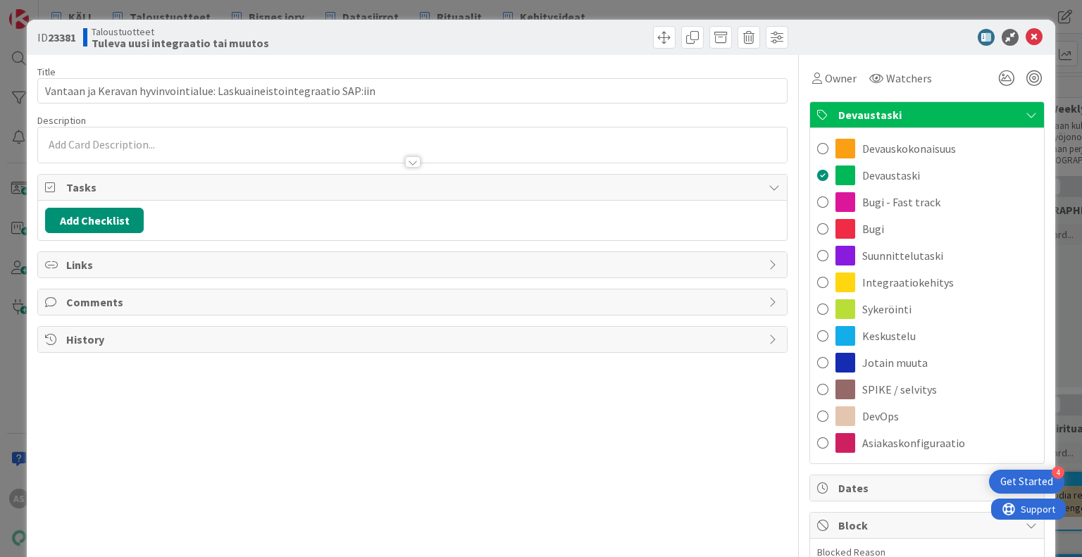
click at [898, 282] on span "Integraatiokehitys" at bounding box center [908, 282] width 92 height 17
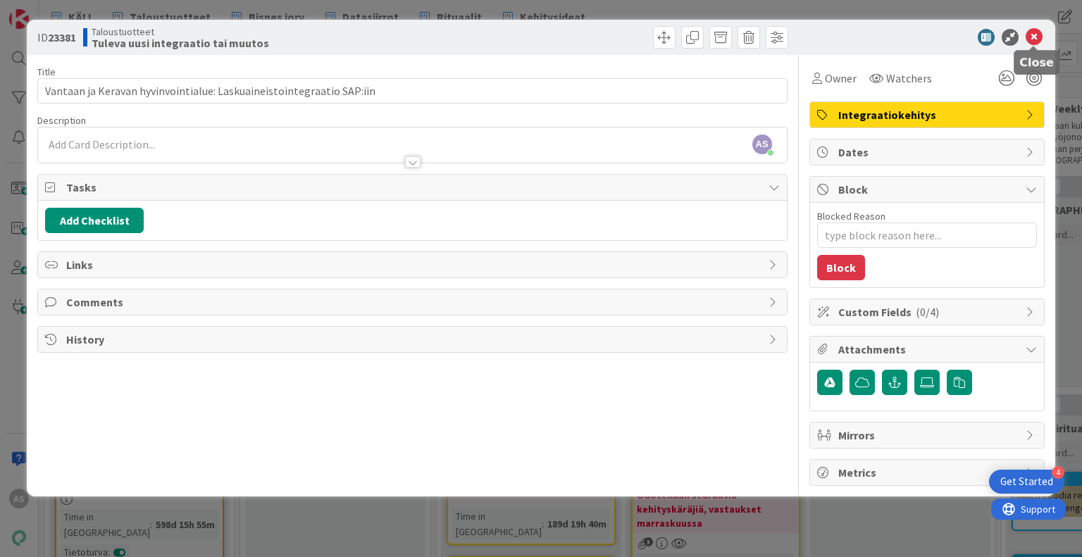
click at [1034, 32] on icon at bounding box center [1034, 37] width 17 height 17
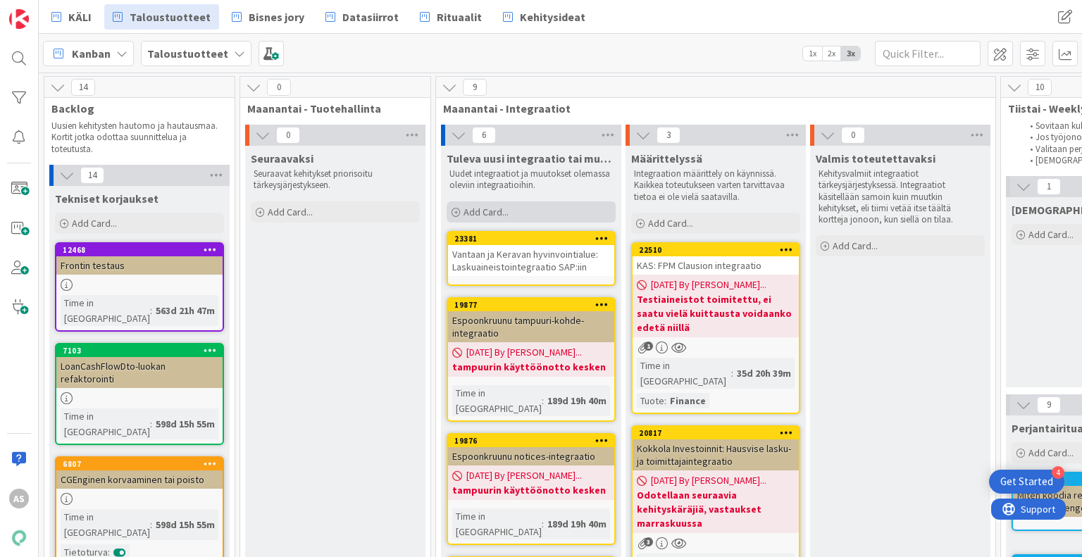
click at [566, 214] on div "Add Card..." at bounding box center [531, 212] width 169 height 21
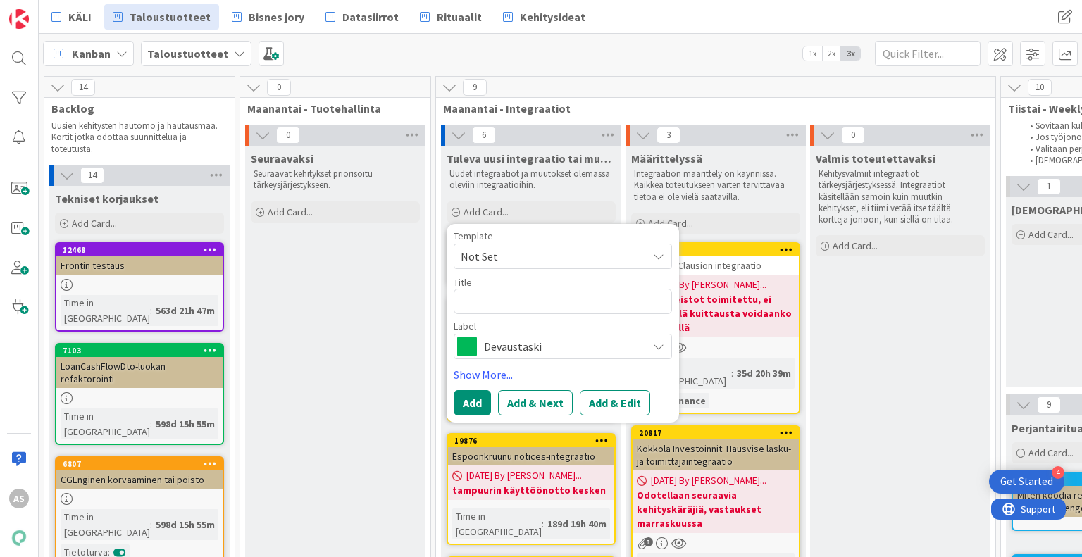
click at [563, 346] on span "Devaustaski" at bounding box center [562, 347] width 156 height 20
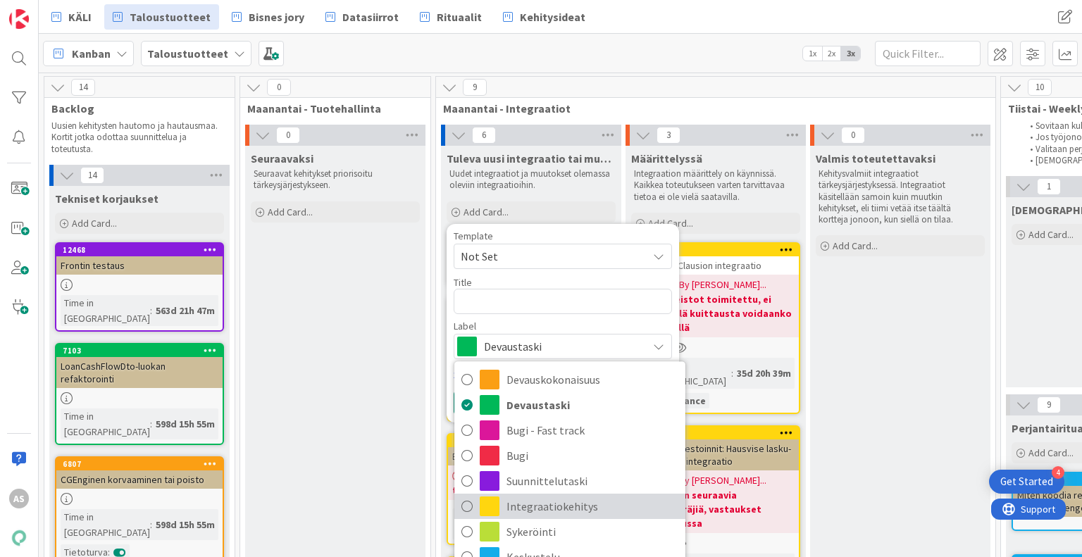
click at [578, 506] on span "Integraatiokehitys" at bounding box center [593, 506] width 172 height 21
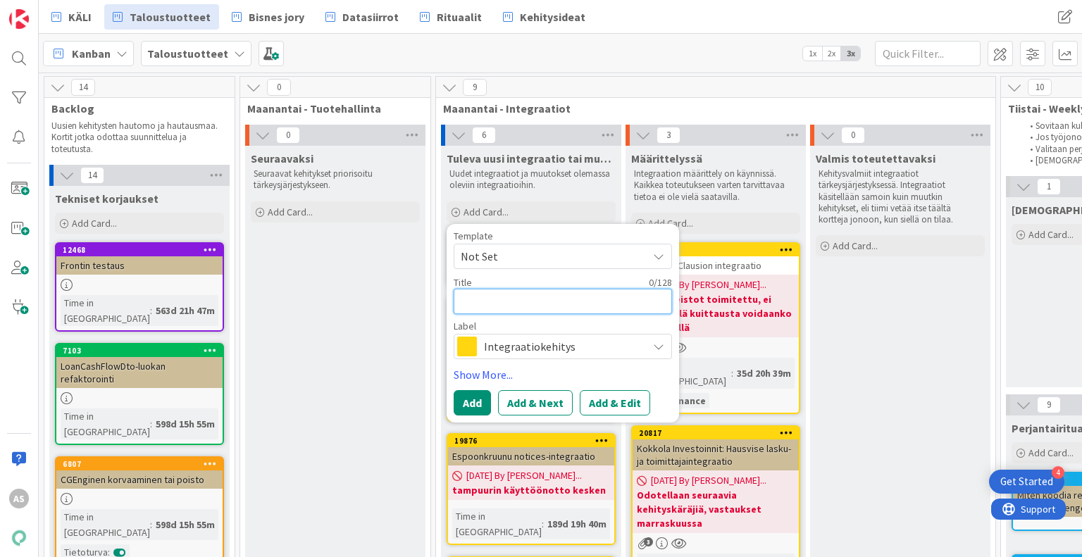
click at [521, 306] on textarea at bounding box center [563, 301] width 218 height 25
type textarea "x"
type textarea "V"
type textarea "x"
type textarea "Va"
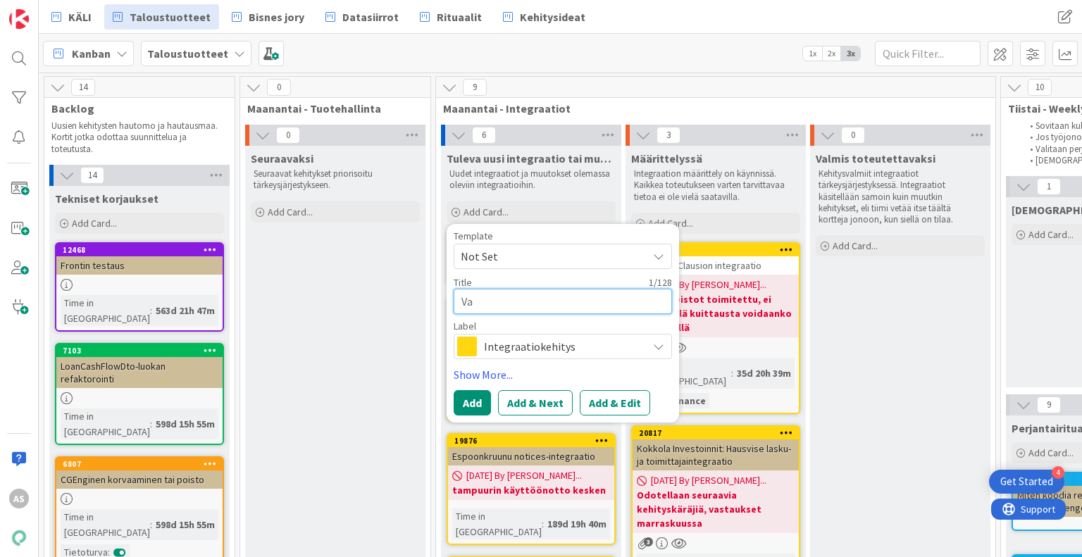
type textarea "x"
type textarea "Van"
type textarea "x"
type textarea "Vant"
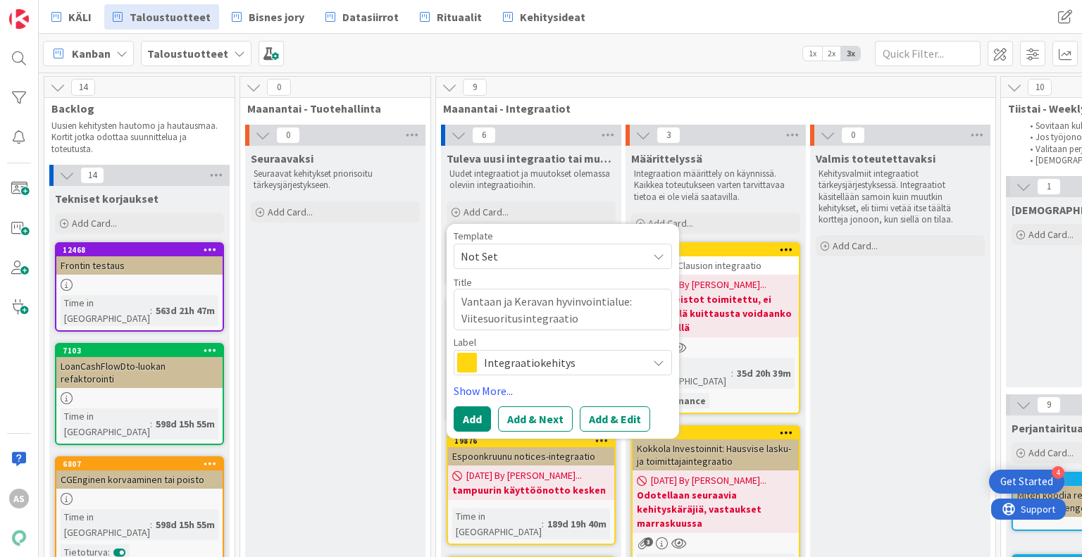
click at [562, 356] on span "Integraatiokehitys" at bounding box center [562, 363] width 156 height 20
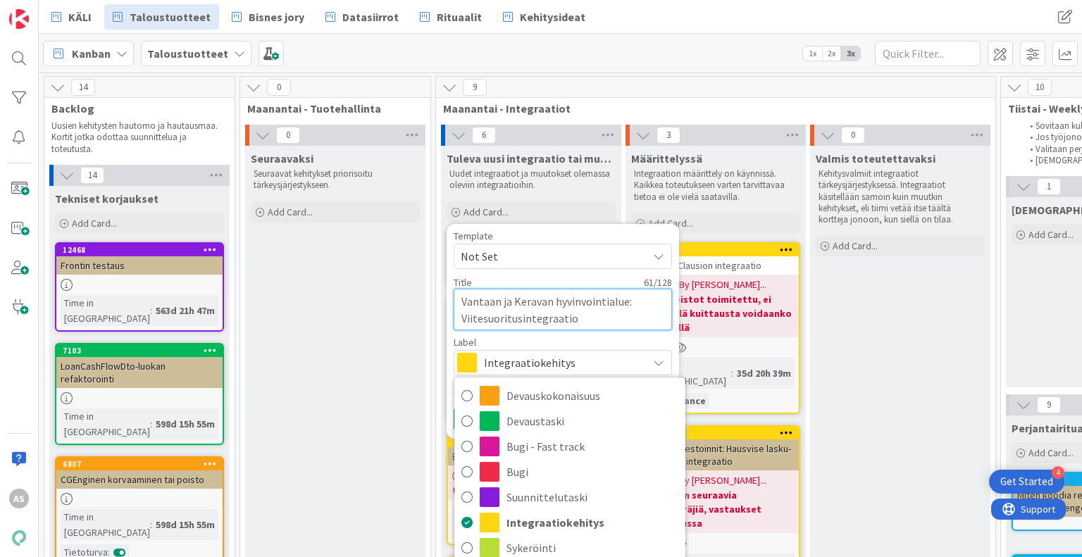
click at [581, 326] on textarea "Vantaan ja Keravan hyvinvointialue: Viitesuoritusintegraatio" at bounding box center [563, 310] width 218 height 42
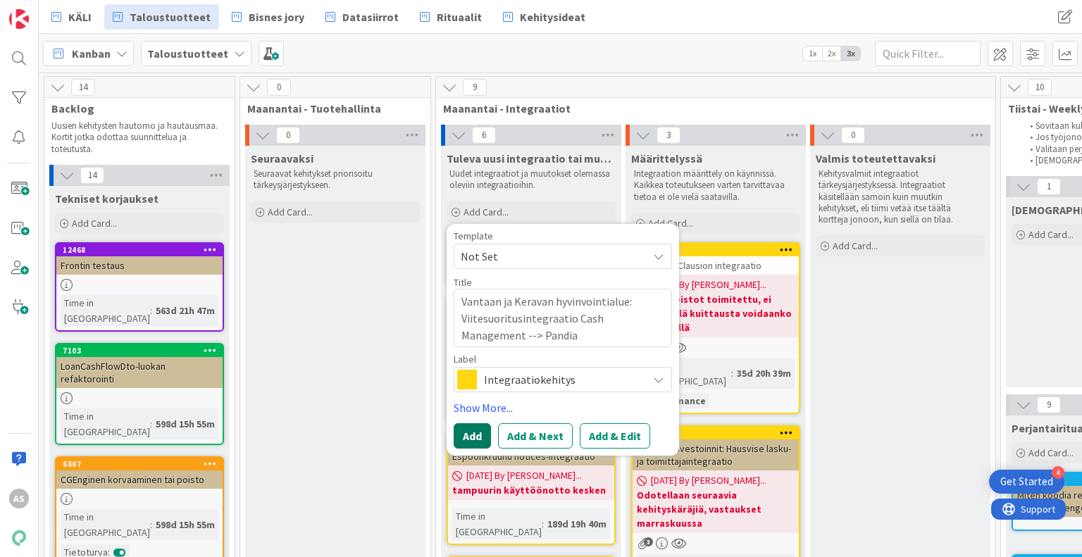
click at [476, 435] on button "Add" at bounding box center [472, 435] width 37 height 25
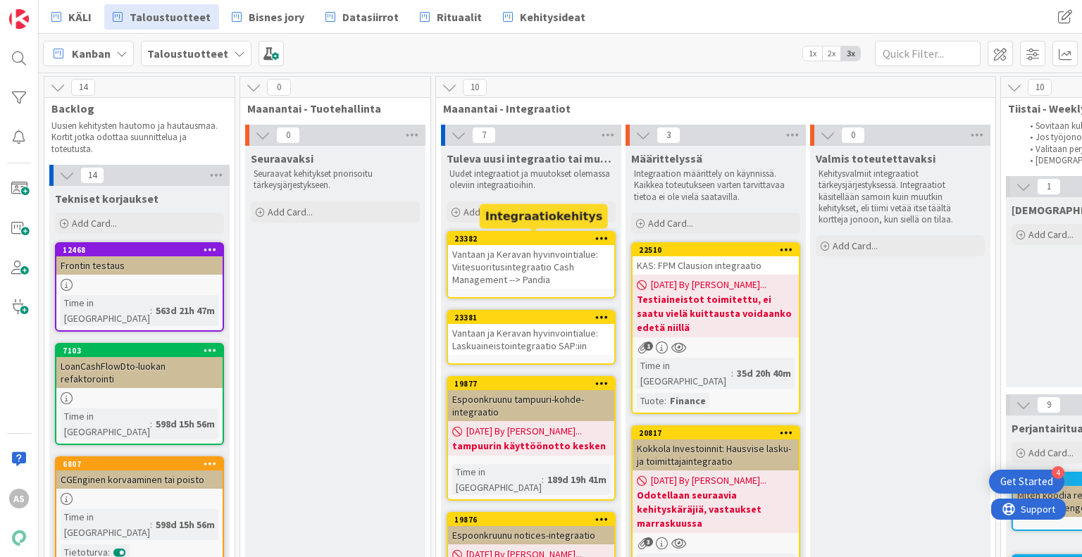
click at [518, 242] on div "23382" at bounding box center [534, 239] width 160 height 10
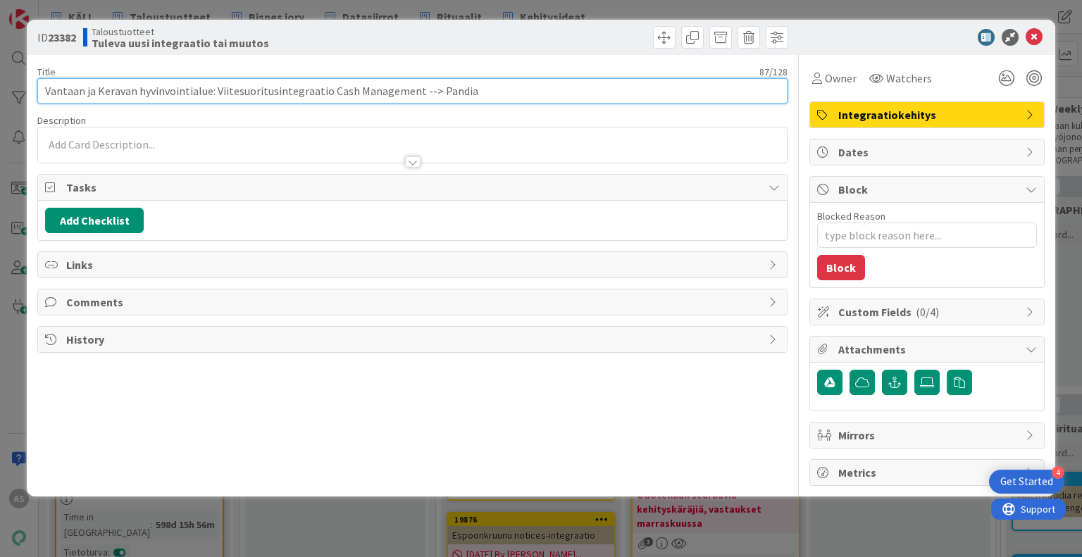
click at [431, 91] on input "Vantaan ja Keravan hyvinvointialue: Viitesuoritusintegraatio Cash Management --…" at bounding box center [412, 90] width 750 height 25
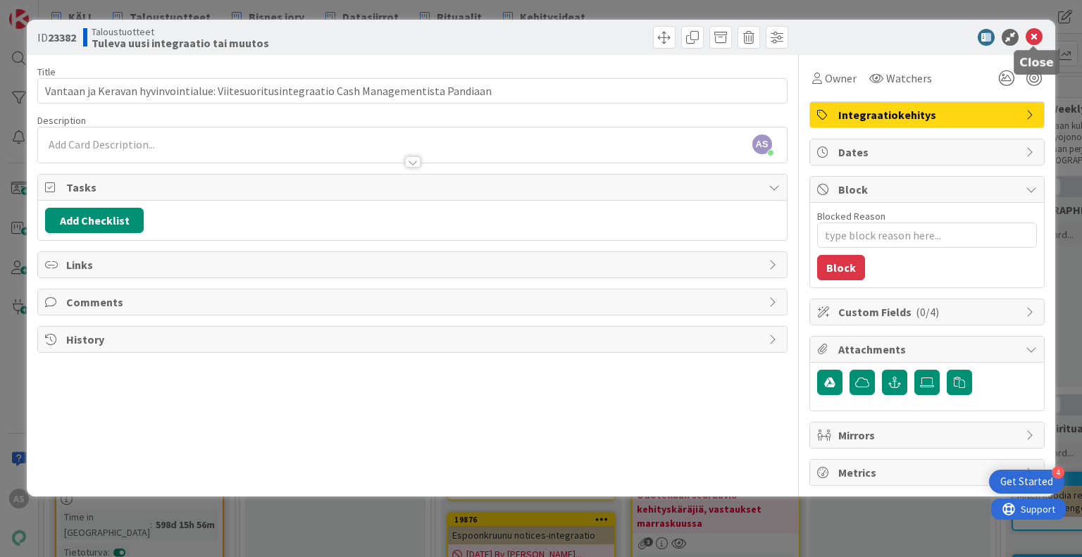
click at [1040, 33] on icon at bounding box center [1034, 37] width 17 height 17
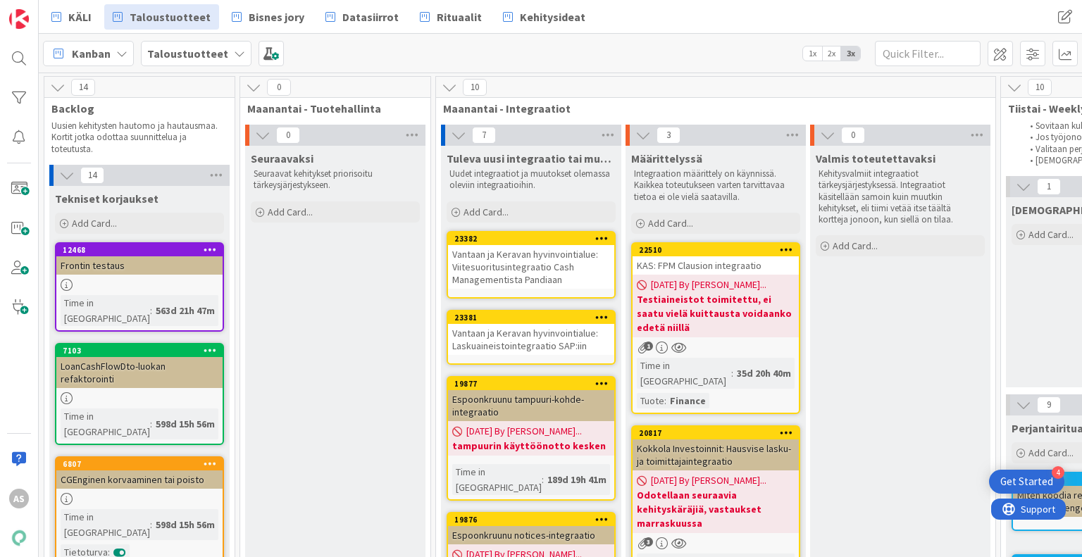
click at [234, 58] on icon at bounding box center [239, 53] width 11 height 11
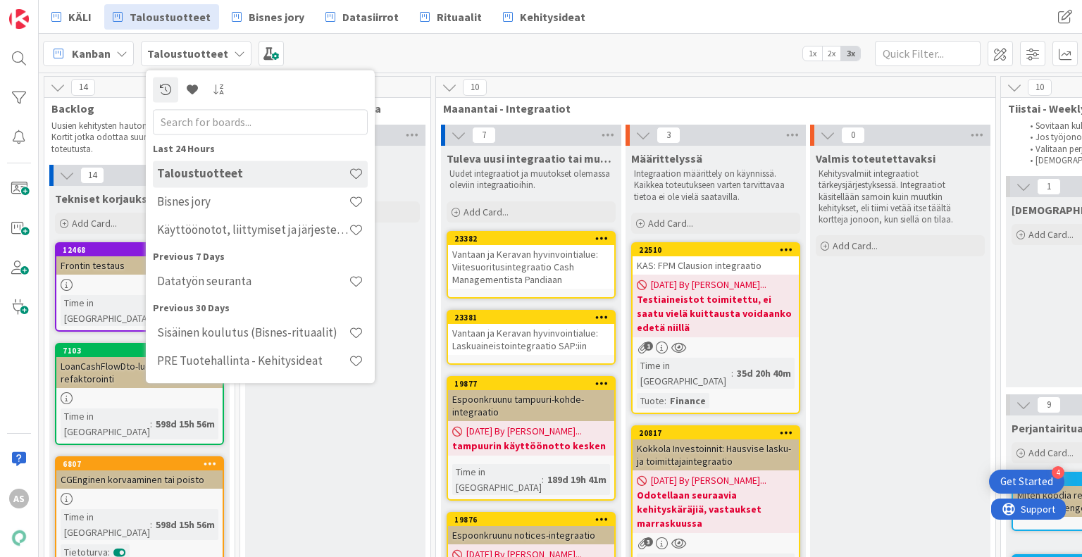
click at [476, 59] on div "Kanban Taloustuotteet Last 24 Hours Taloustuotteet Bisnes jory Käyttöönotot, li…" at bounding box center [561, 53] width 1044 height 39
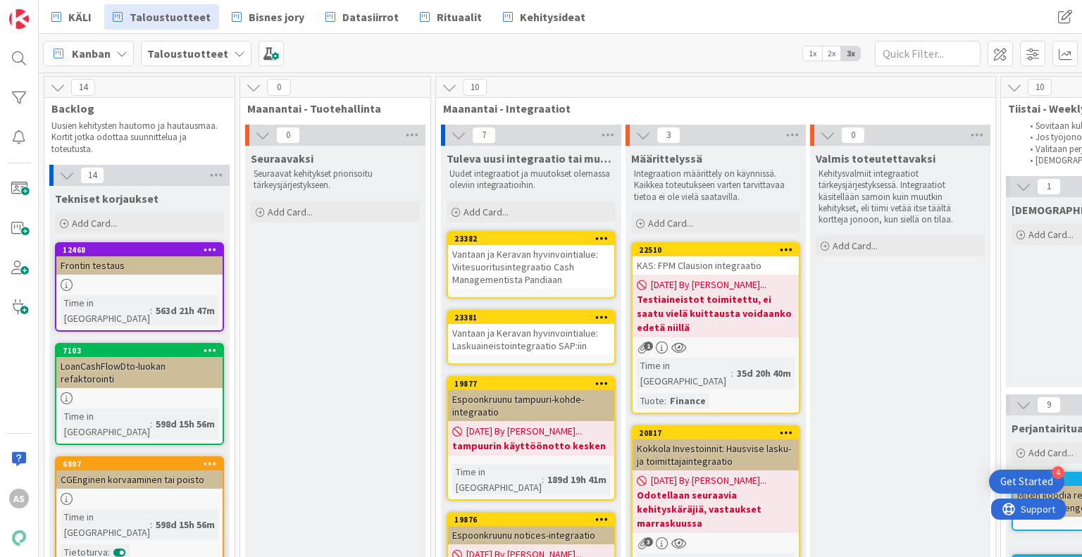
click at [234, 58] on icon at bounding box center [239, 53] width 11 height 11
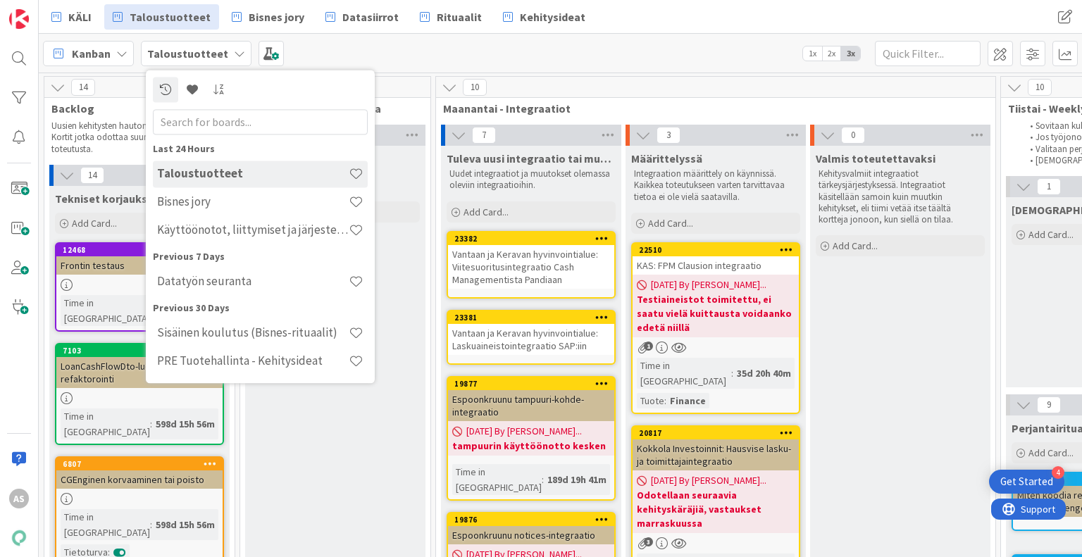
click at [460, 54] on div "Kanban Taloustuotteet Last 24 Hours Taloustuotteet Bisnes jory Käyttöönotot, li…" at bounding box center [561, 53] width 1044 height 39
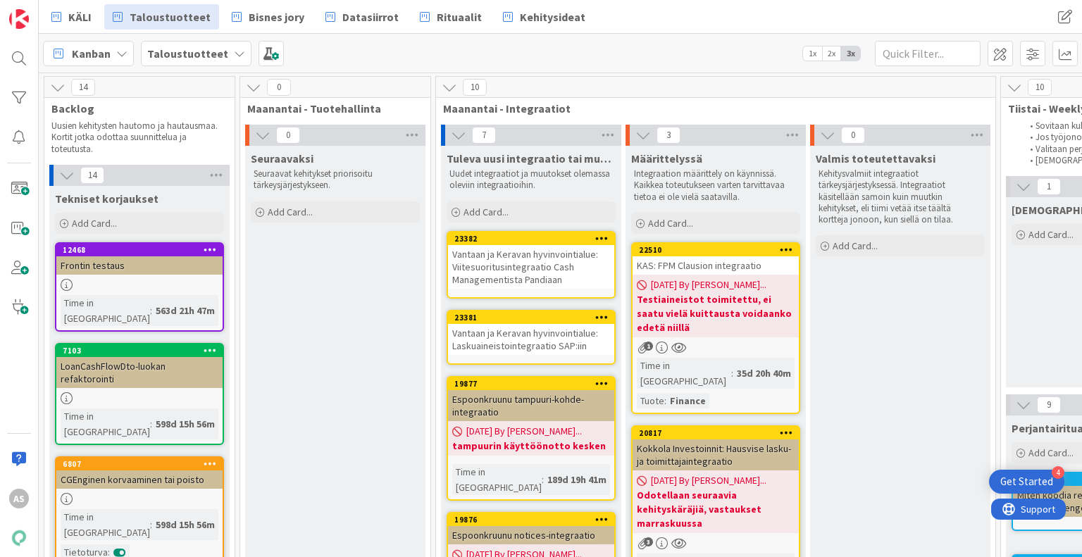
click at [232, 58] on div "Taloustuotteet" at bounding box center [196, 53] width 111 height 25
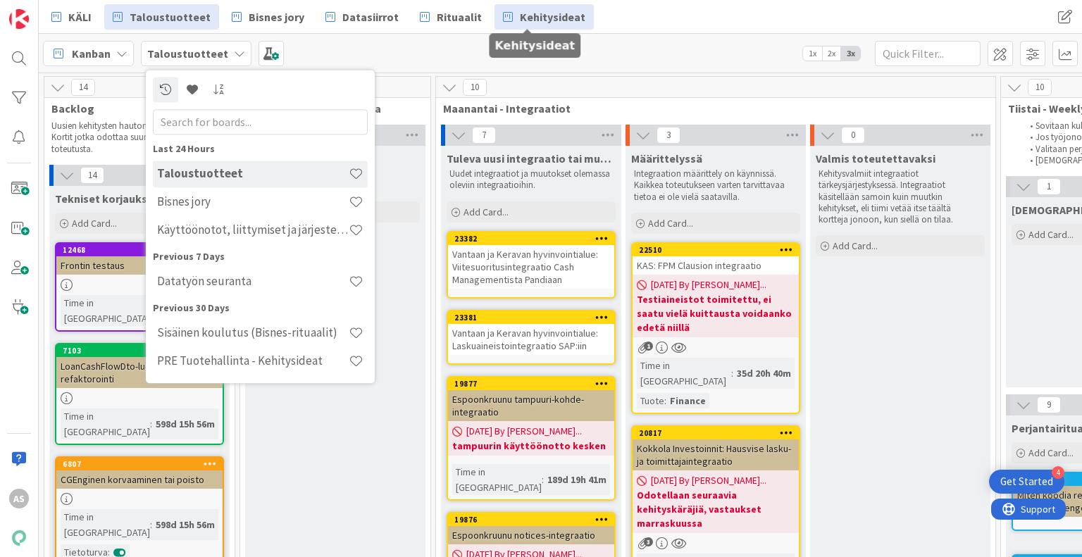
click at [533, 25] on link "Kehitysideat" at bounding box center [544, 16] width 99 height 25
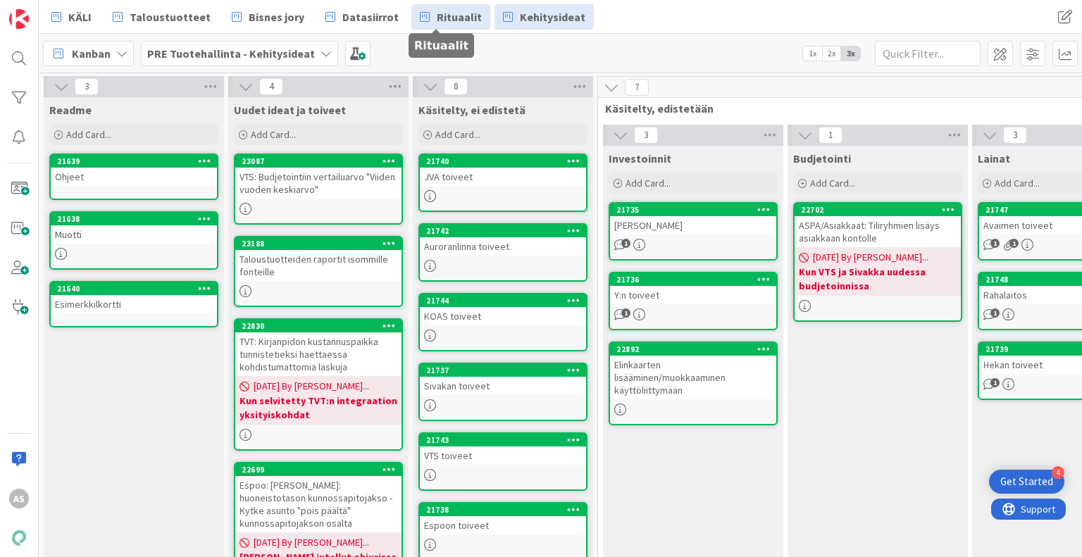
click at [440, 14] on span "Rituaalit" at bounding box center [459, 16] width 45 height 17
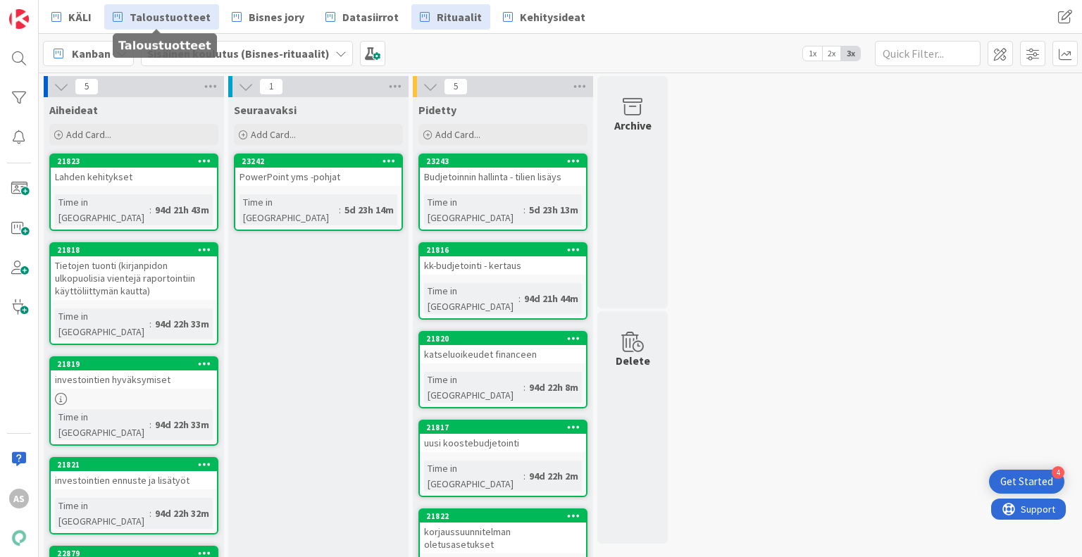
click at [160, 19] on span "Taloustuotteet" at bounding box center [170, 16] width 81 height 17
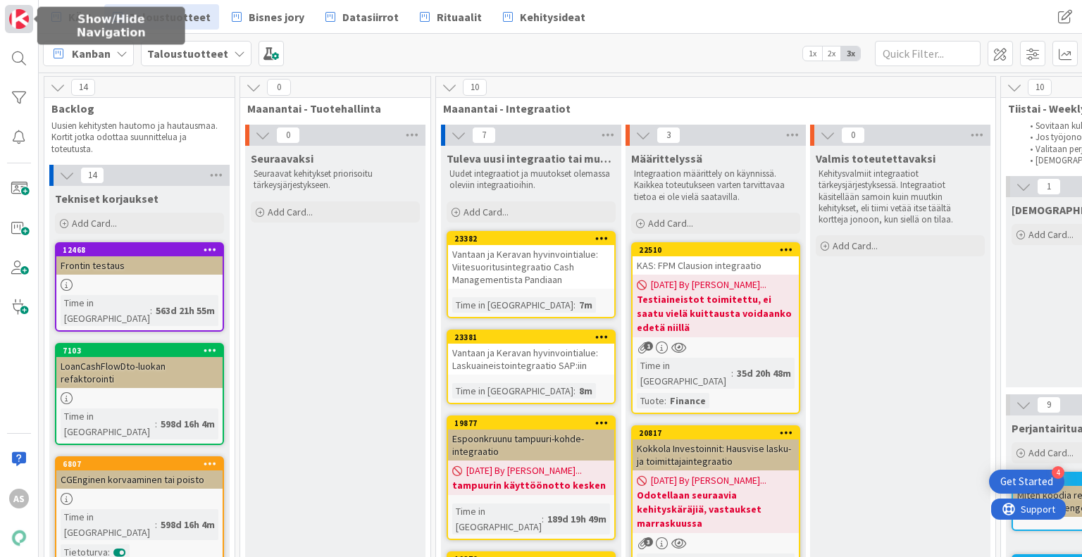
click at [18, 17] on img at bounding box center [19, 19] width 20 height 20
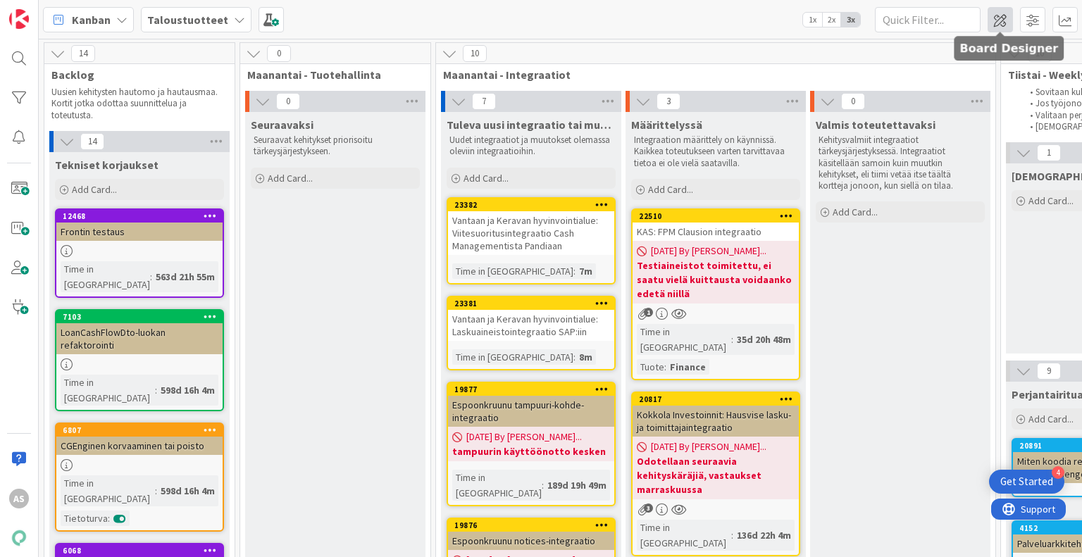
click at [996, 16] on span at bounding box center [1000, 19] width 25 height 25
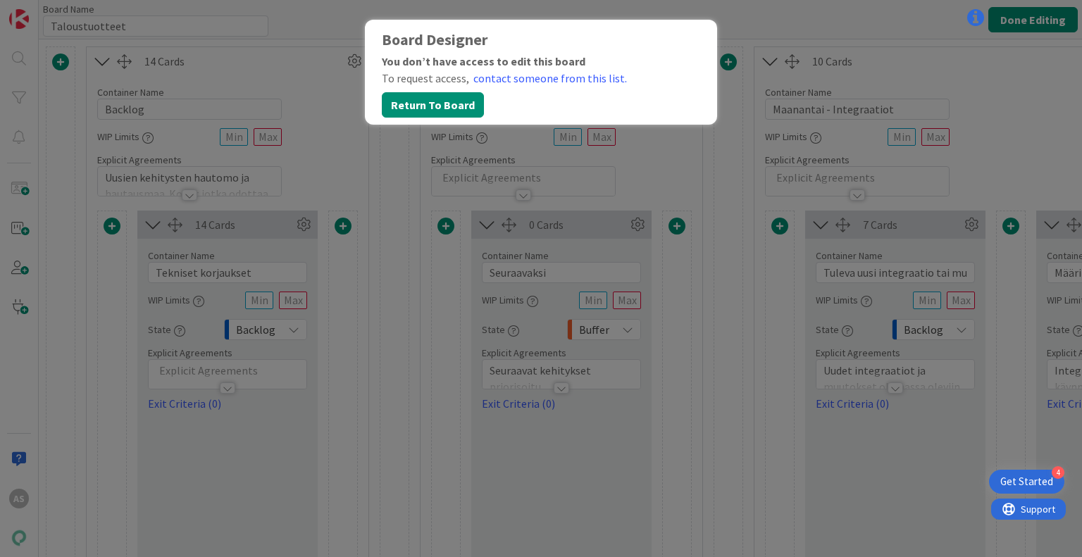
click at [497, 208] on div "Board Designer You don’t have access to edit this board To request access, cont…" at bounding box center [541, 278] width 1082 height 557
click at [404, 113] on button "Return To Board" at bounding box center [433, 104] width 102 height 25
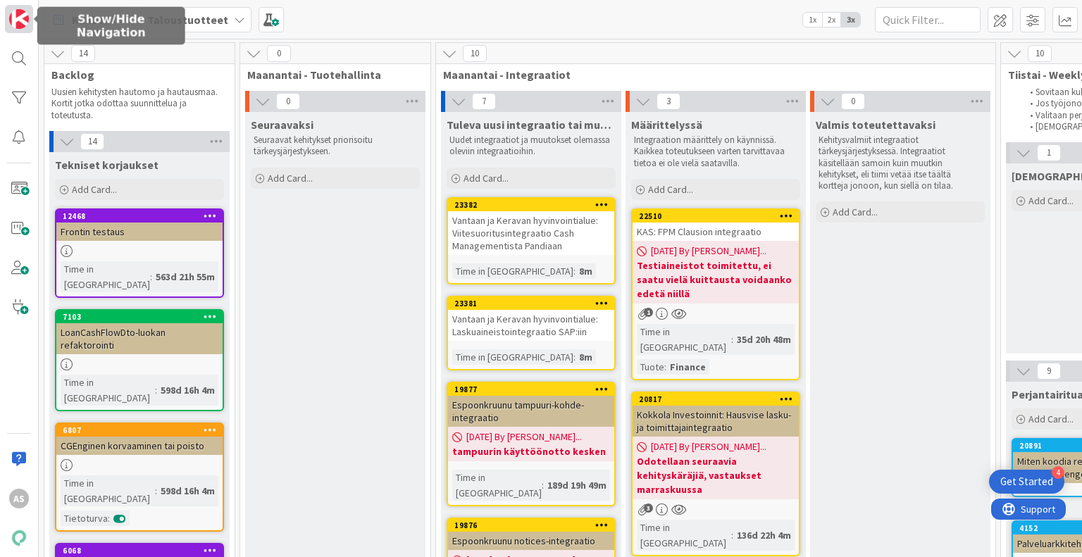
click at [17, 22] on img at bounding box center [19, 19] width 20 height 20
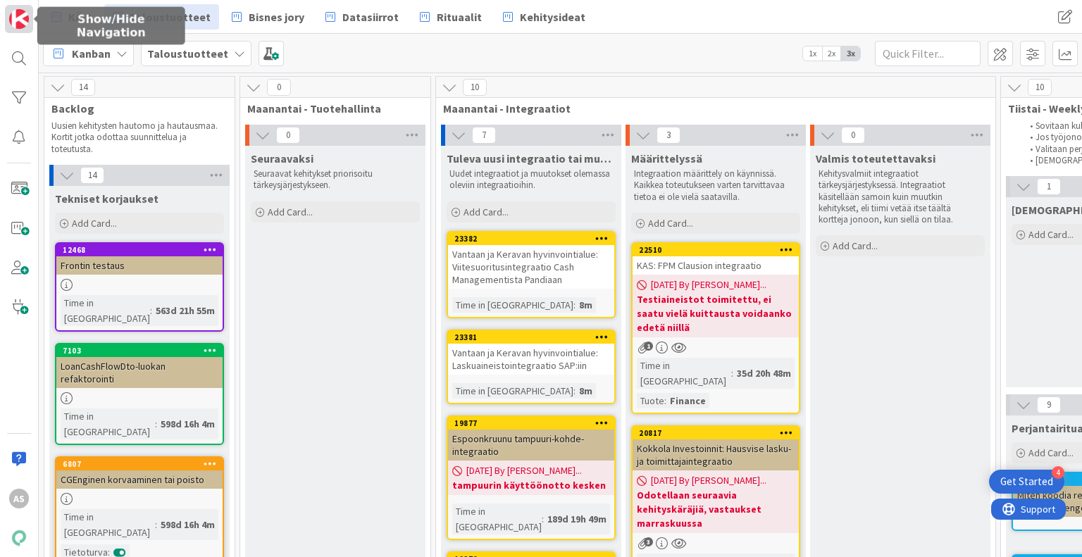
click at [17, 22] on img at bounding box center [19, 19] width 20 height 20
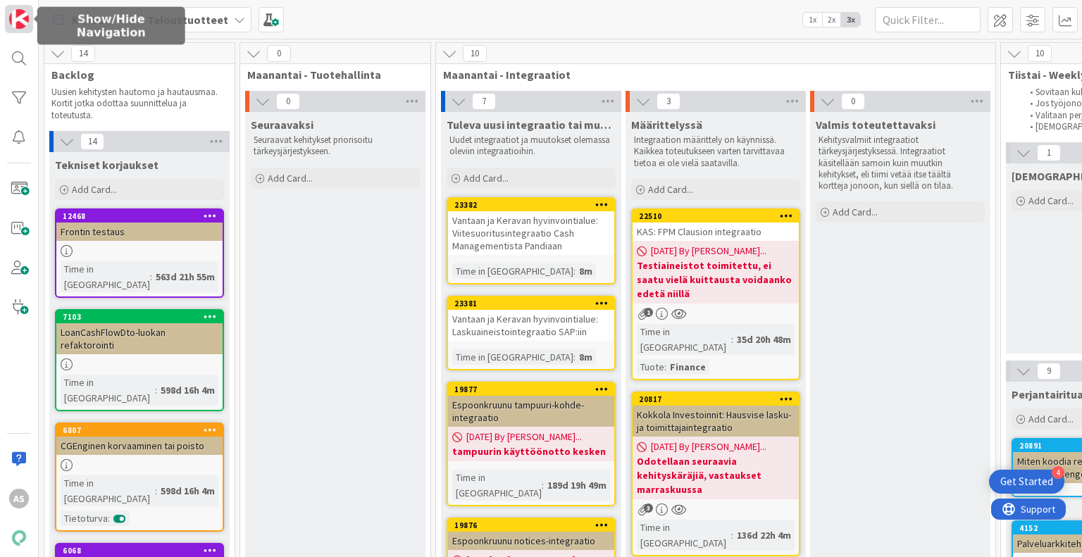
click at [17, 22] on img at bounding box center [19, 19] width 20 height 20
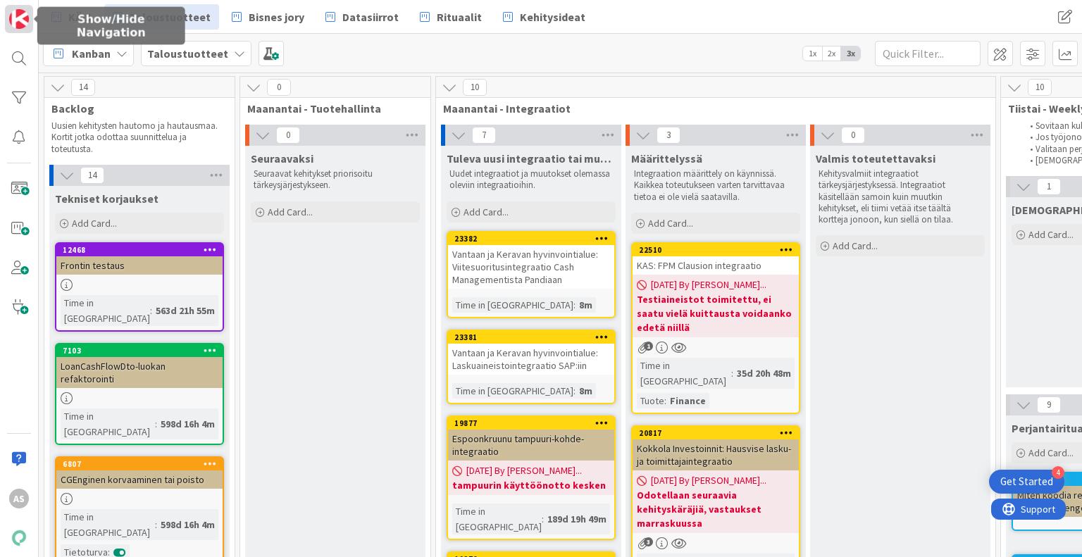
click at [17, 22] on img at bounding box center [19, 19] width 20 height 20
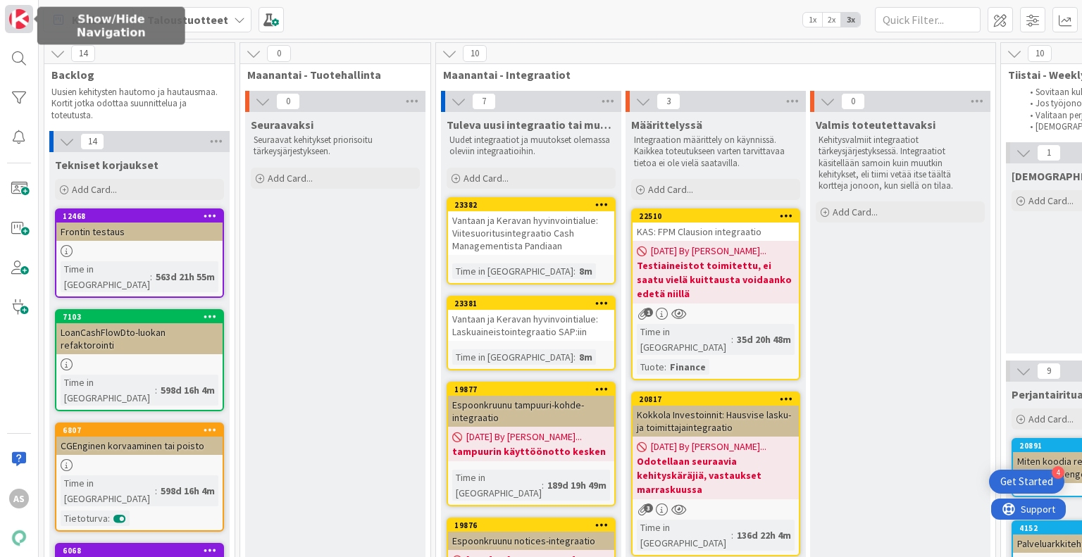
click at [17, 22] on img at bounding box center [19, 19] width 20 height 20
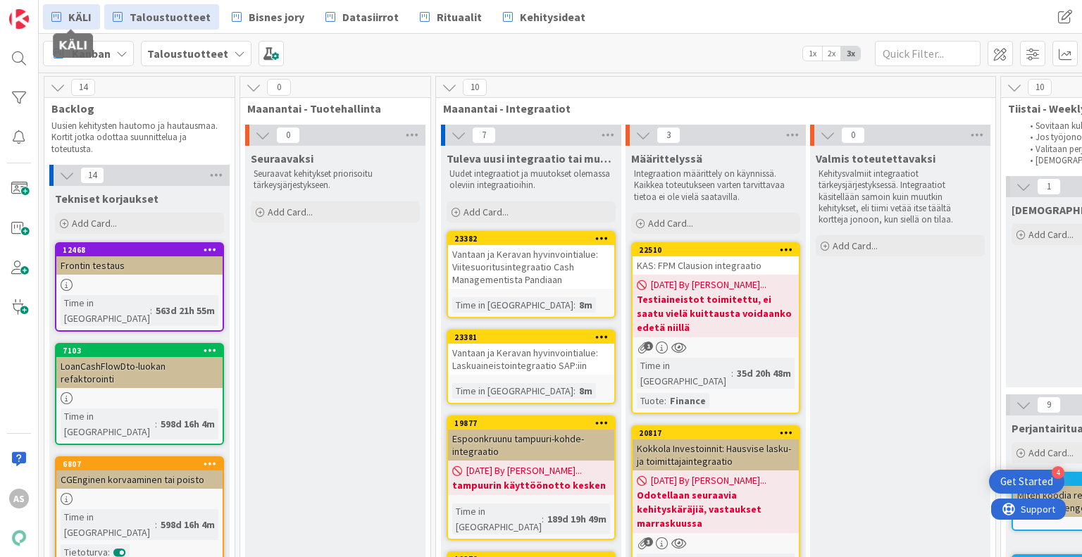
click at [54, 11] on icon at bounding box center [56, 17] width 10 height 18
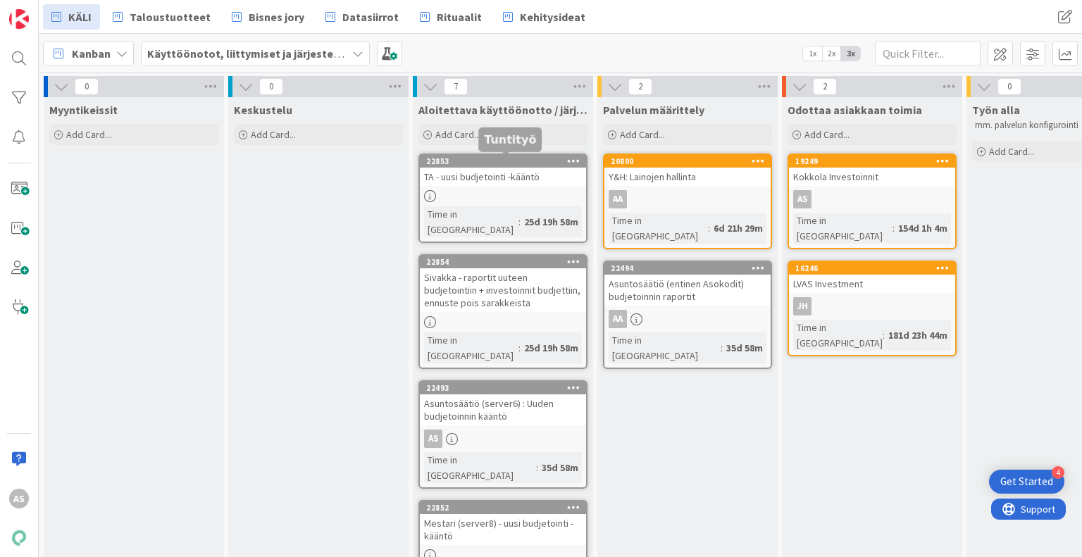
click at [540, 159] on div "22853" at bounding box center [506, 161] width 160 height 10
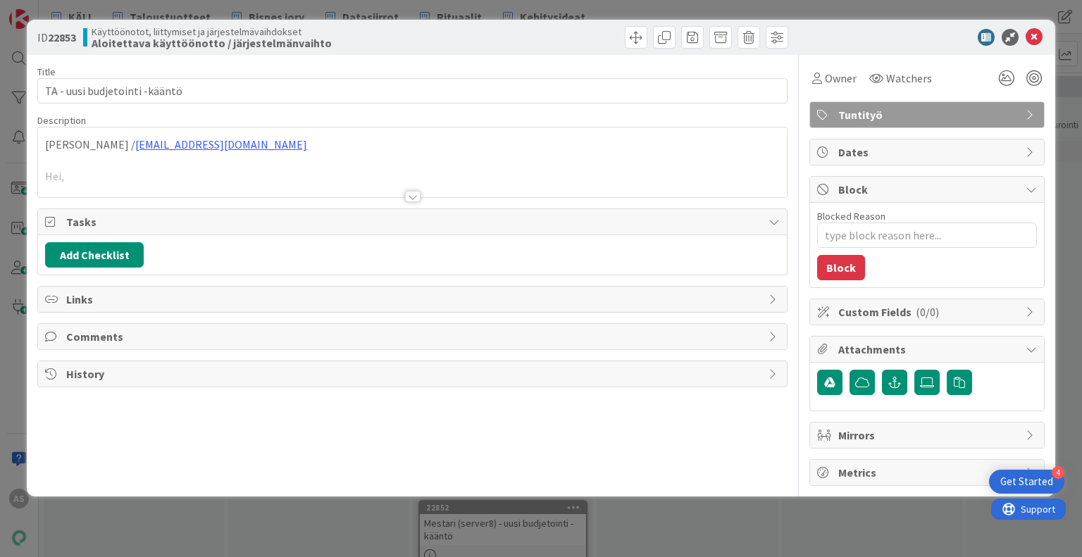
click at [415, 188] on div at bounding box center [412, 179] width 748 height 36
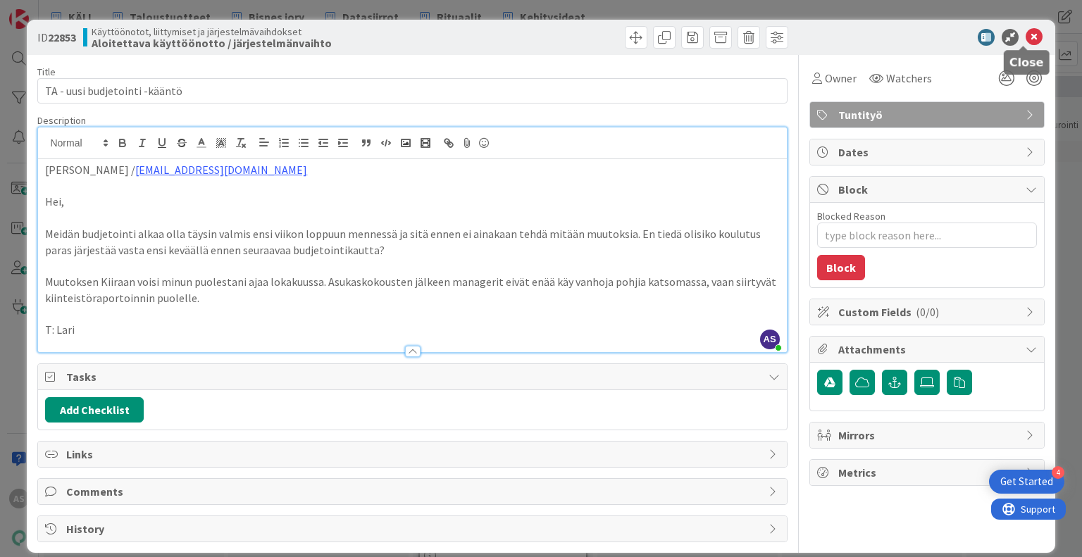
click at [1032, 37] on icon at bounding box center [1034, 37] width 17 height 17
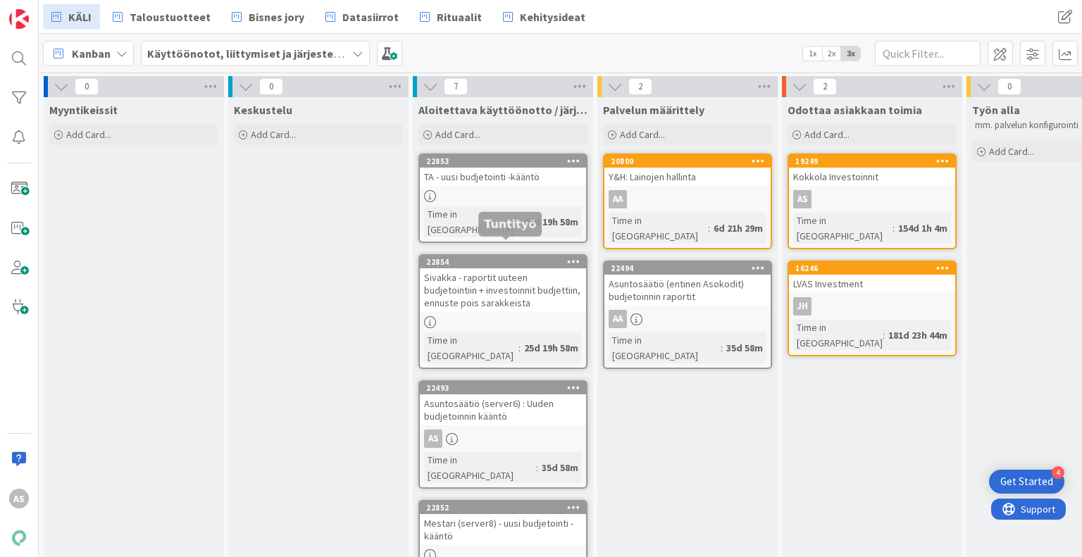
click at [537, 257] on div "22854" at bounding box center [506, 262] width 160 height 10
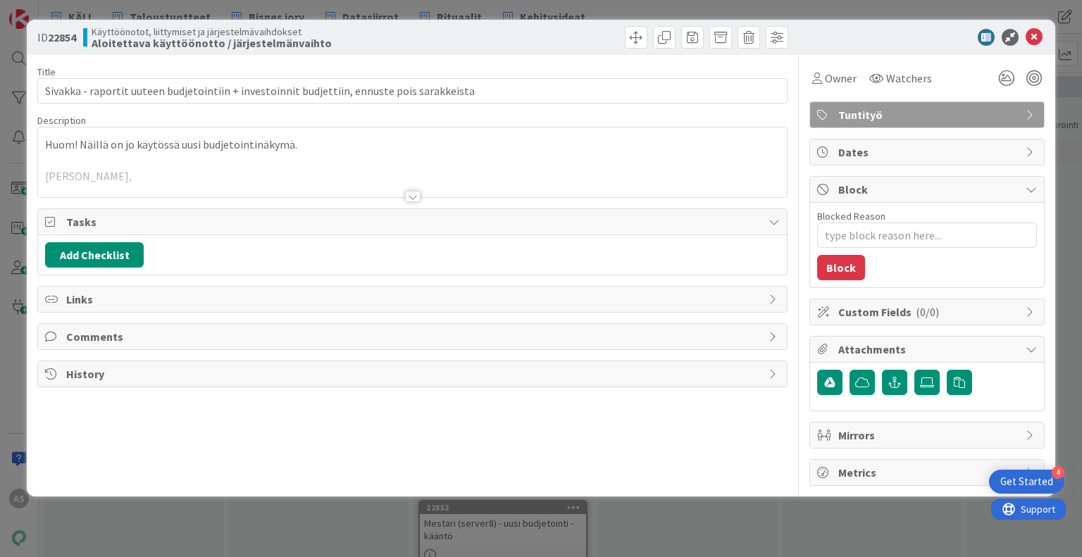
click at [411, 202] on div "Title 91 / 128 Sivakka - raportit uuteen budjetointiin + investoinnit budjettii…" at bounding box center [412, 270] width 750 height 431
click at [411, 201] on div at bounding box center [413, 196] width 16 height 11
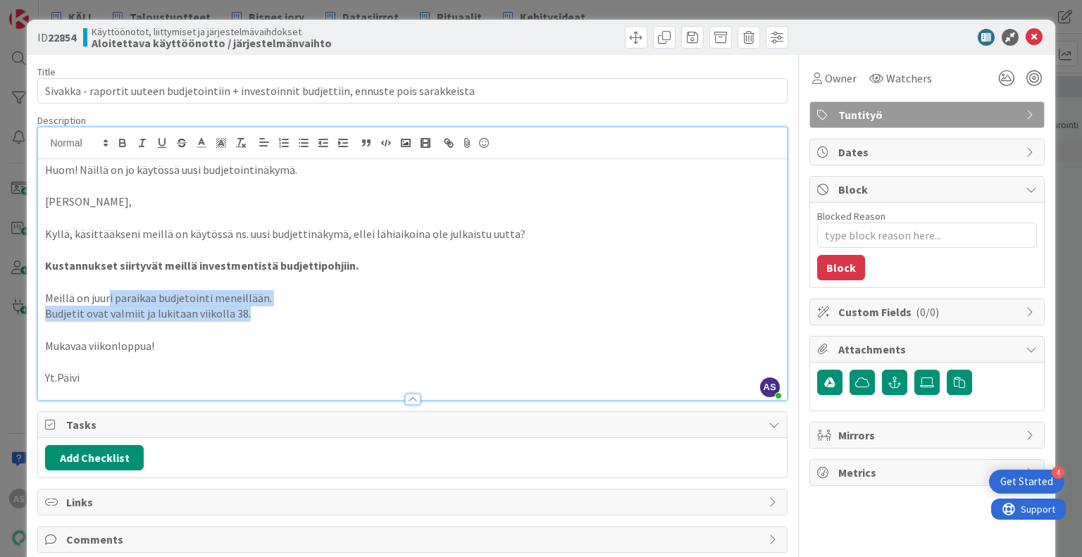
drag, startPoint x: 323, startPoint y: 309, endPoint x: 109, endPoint y: 299, distance: 213.7
click at [109, 299] on div "Huom! Näillä on jo käytössä uusi budjetointinäkymä. Hei Ada, Kyllä, käsittääkse…" at bounding box center [412, 279] width 748 height 241
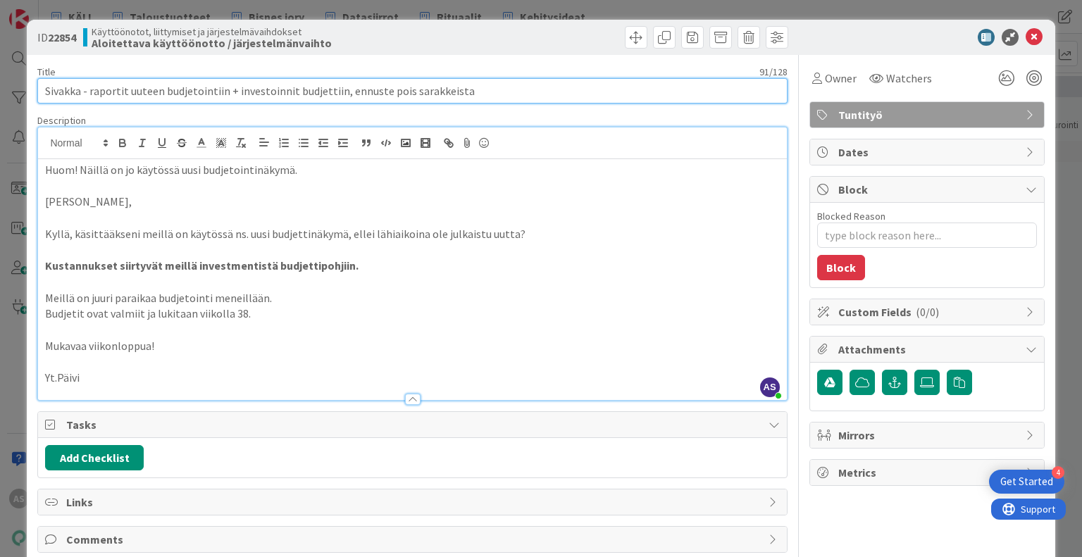
drag, startPoint x: 194, startPoint y: 87, endPoint x: 366, endPoint y: 86, distance: 172.6
click at [366, 86] on input "Sivakka - raportit uuteen budjetointiin + investoinnit budjettiin, ennuste pois…" at bounding box center [412, 90] width 750 height 25
click at [366, 91] on input "Sivakka - raportit uuteen budjetointiin + investoinnit budjettiin, ennuste pois…" at bounding box center [412, 90] width 750 height 25
drag, startPoint x: 366, startPoint y: 91, endPoint x: 471, endPoint y: 81, distance: 105.4
click at [471, 81] on input "Sivakka - raportit uuteen budjetointiin + investoinnit budjettiin, ennuste pois…" at bounding box center [412, 90] width 750 height 25
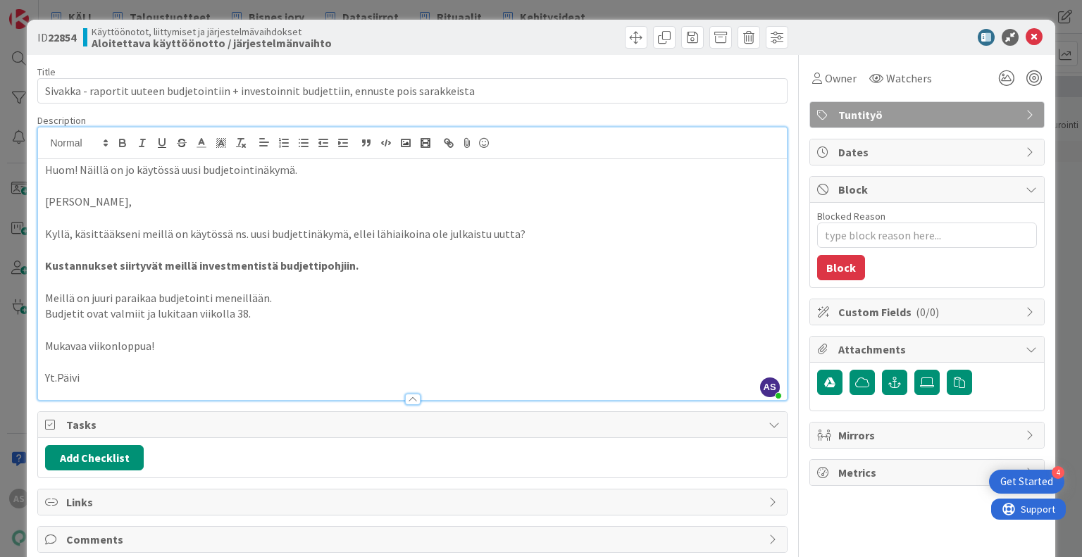
click at [116, 307] on p "Budjetit ovat valmiit ja lukitaan viikolla 38." at bounding box center [412, 314] width 734 height 16
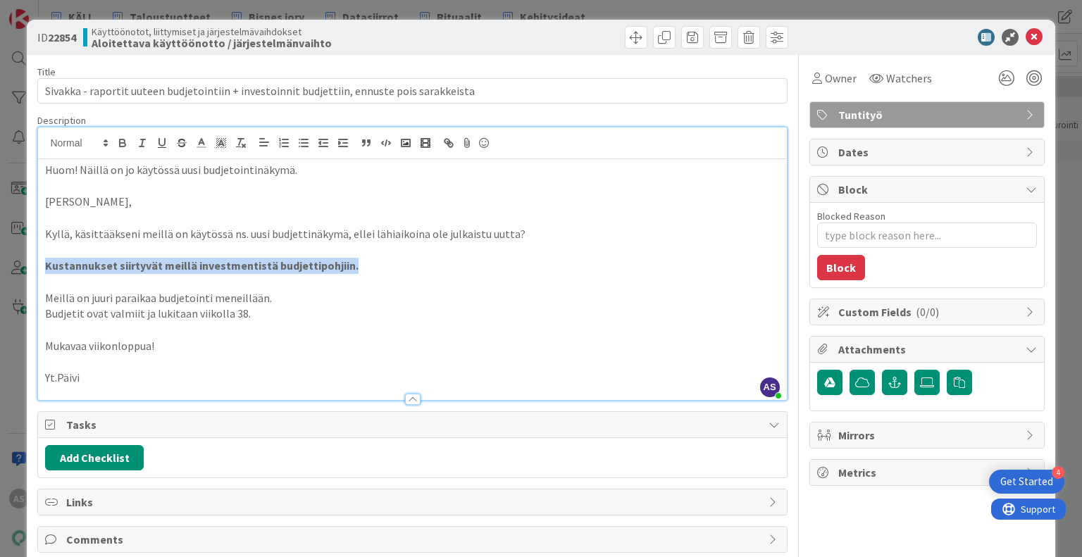
drag, startPoint x: 45, startPoint y: 262, endPoint x: 382, endPoint y: 269, distance: 336.9
click at [382, 269] on p "Kustannukset siirtyvät meillä investmentistä budjettipohjiin." at bounding box center [412, 266] width 734 height 16
click at [380, 264] on p "Kustannukset siirtyvät meillä investmentistä budjettipohjiin." at bounding box center [412, 266] width 734 height 16
drag, startPoint x: 402, startPoint y: 265, endPoint x: 9, endPoint y: 264, distance: 393.2
click at [9, 264] on div "ID 22854 Käyttöönotot, liittymiset ja järjestelmävaihdokset Aloitettava käyttöö…" at bounding box center [541, 278] width 1082 height 557
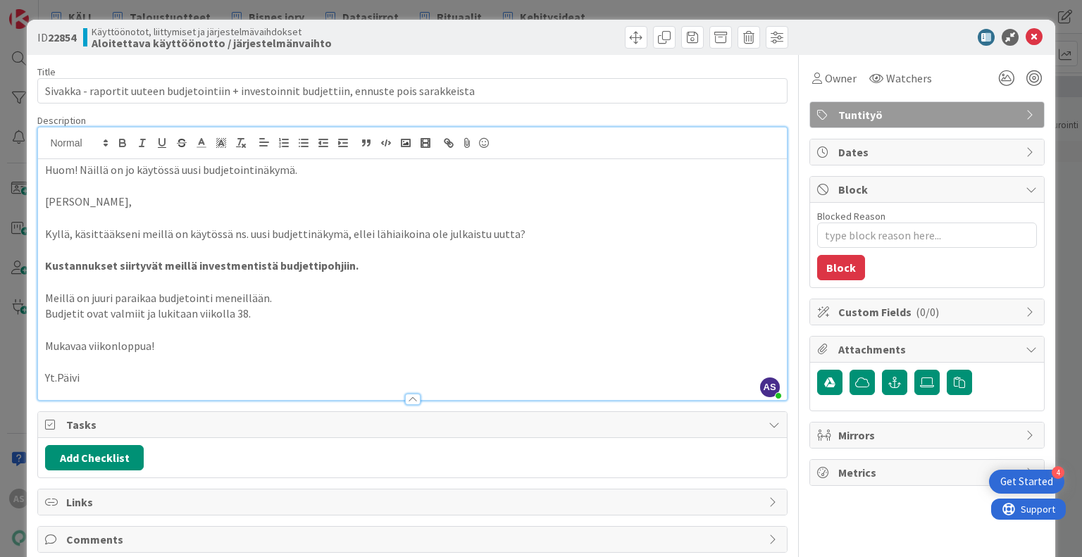
click at [256, 291] on p "Meillä on juuri paraikaa budjetointi meneillään." at bounding box center [412, 298] width 734 height 16
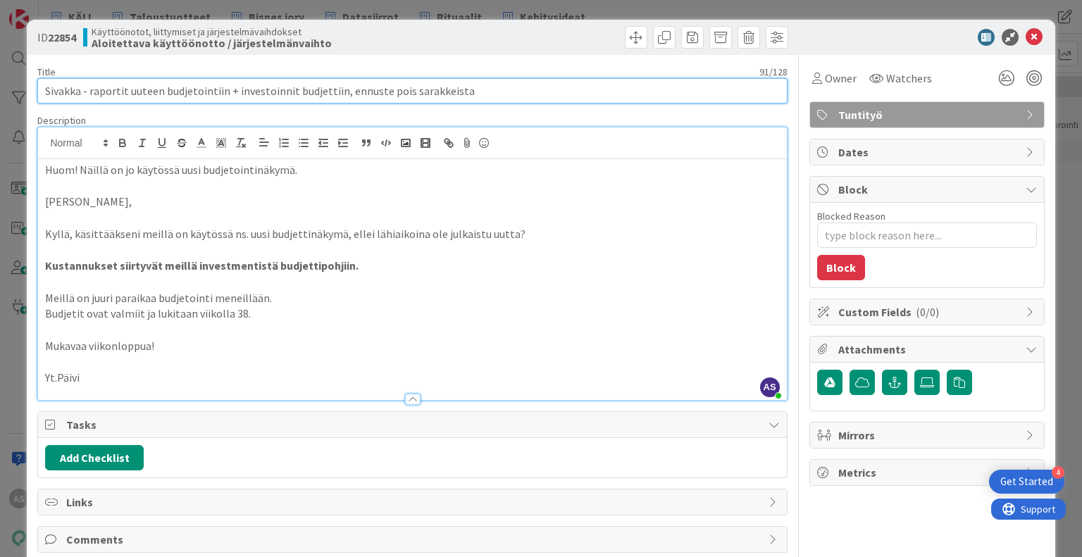
drag, startPoint x: 338, startPoint y: 93, endPoint x: 271, endPoint y: 94, distance: 67.6
click at [271, 94] on input "Sivakka - raportit uuteen budjetointiin + investoinnit budjettiin, ennuste pois…" at bounding box center [412, 90] width 750 height 25
drag, startPoint x: 344, startPoint y: 96, endPoint x: 235, endPoint y: 88, distance: 109.5
click at [235, 88] on input "Sivakka - raportit uuteen budjetointiin + investoinnit budjettiin, ennuste pois…" at bounding box center [412, 90] width 750 height 25
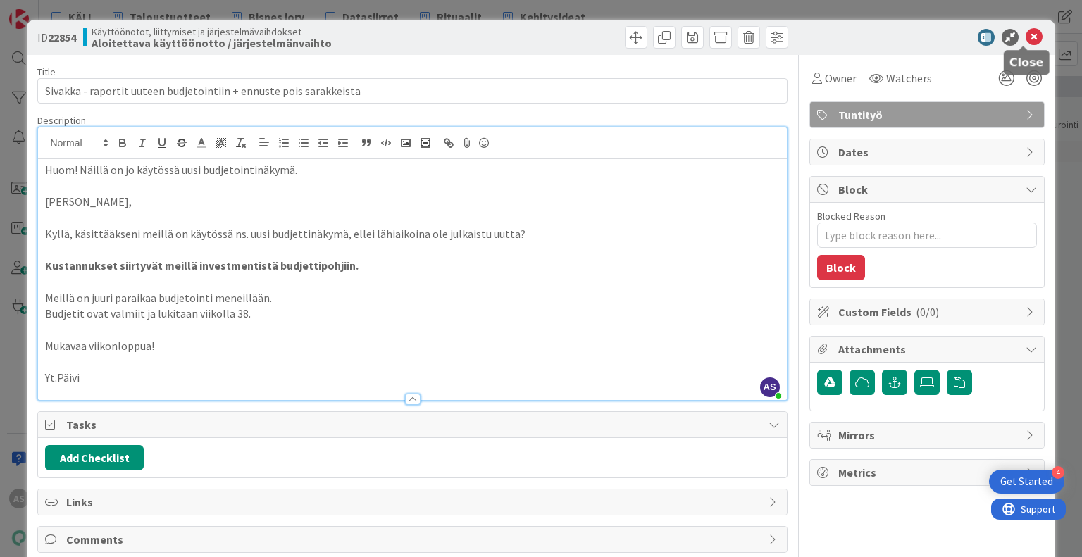
click at [1026, 39] on icon at bounding box center [1034, 37] width 17 height 17
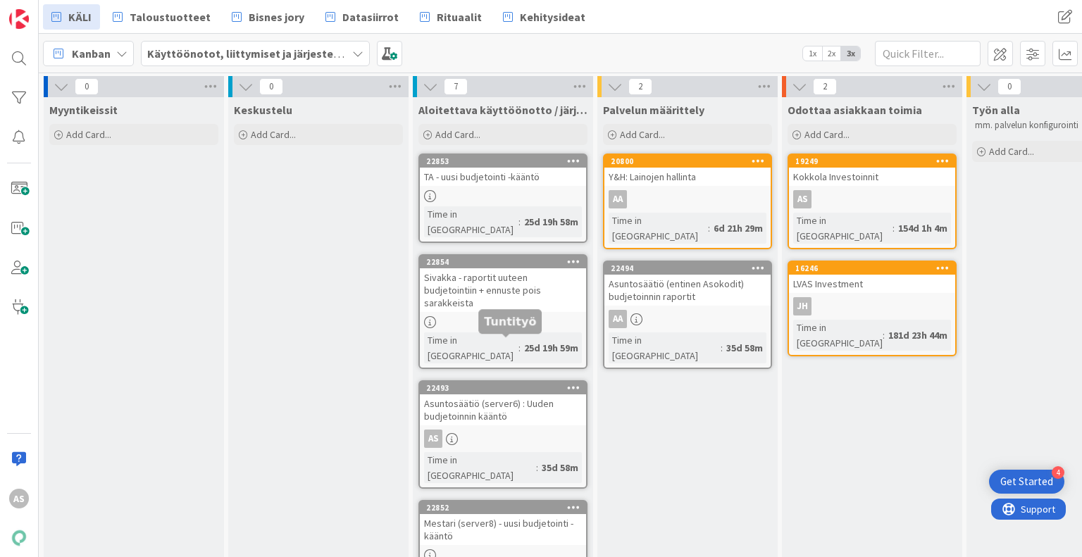
click at [504, 383] on div "22493" at bounding box center [506, 388] width 160 height 10
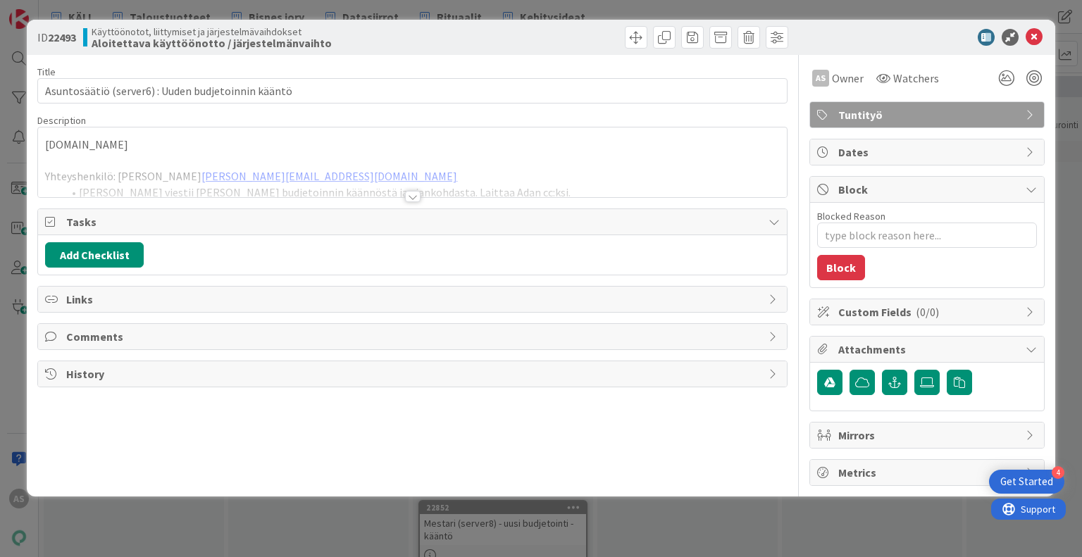
click at [411, 195] on div at bounding box center [413, 196] width 16 height 11
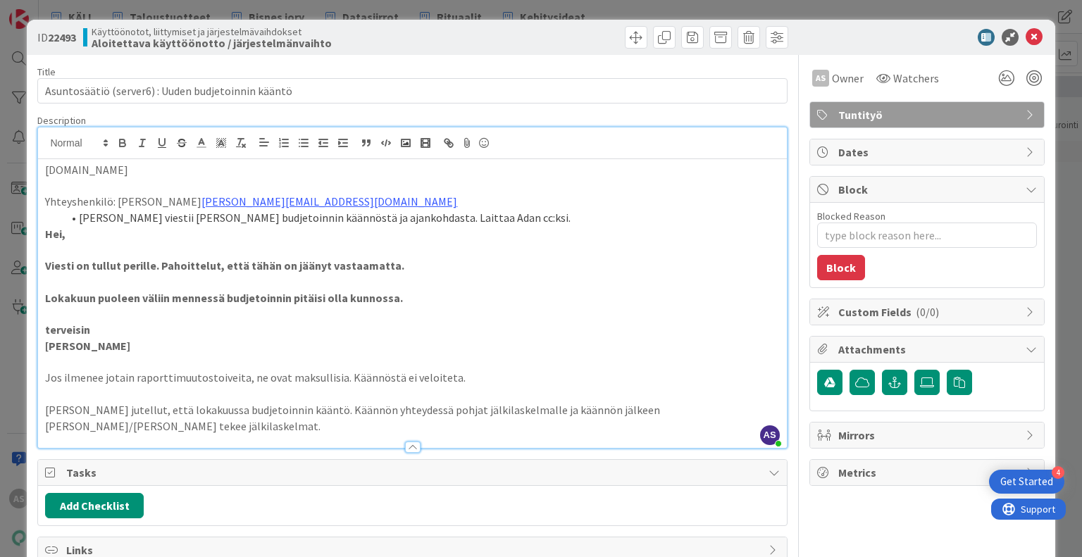
drag, startPoint x: 175, startPoint y: 294, endPoint x: 461, endPoint y: 290, distance: 285.4
click at [461, 290] on p "Lokakuun puoleen väliin mennessä budjetoinnin pitäisi olla kunnossa." at bounding box center [412, 298] width 734 height 16
click at [538, 285] on p at bounding box center [412, 282] width 734 height 16
click at [1026, 39] on icon at bounding box center [1034, 37] width 17 height 17
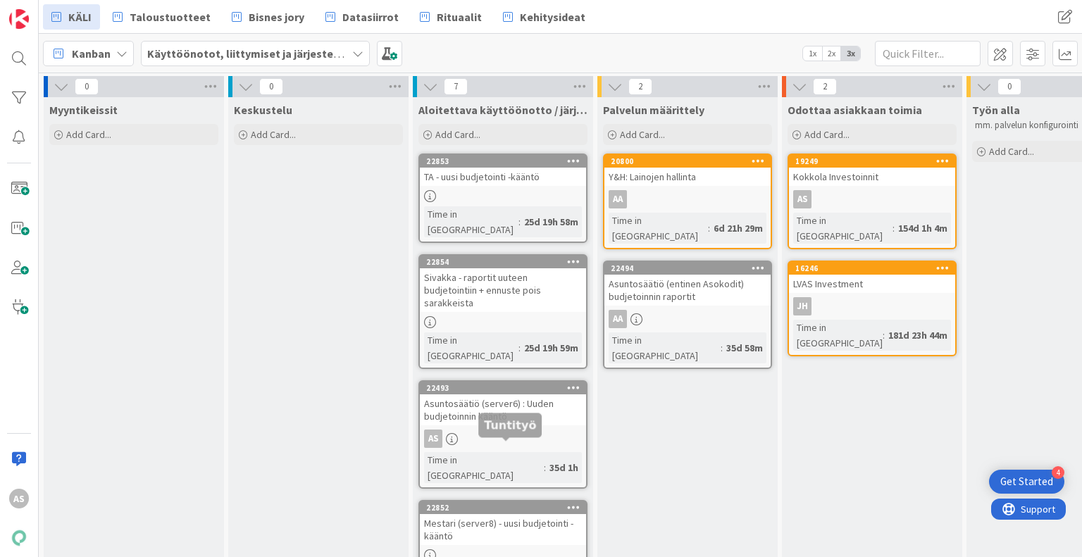
click at [533, 503] on div "22852" at bounding box center [506, 508] width 160 height 10
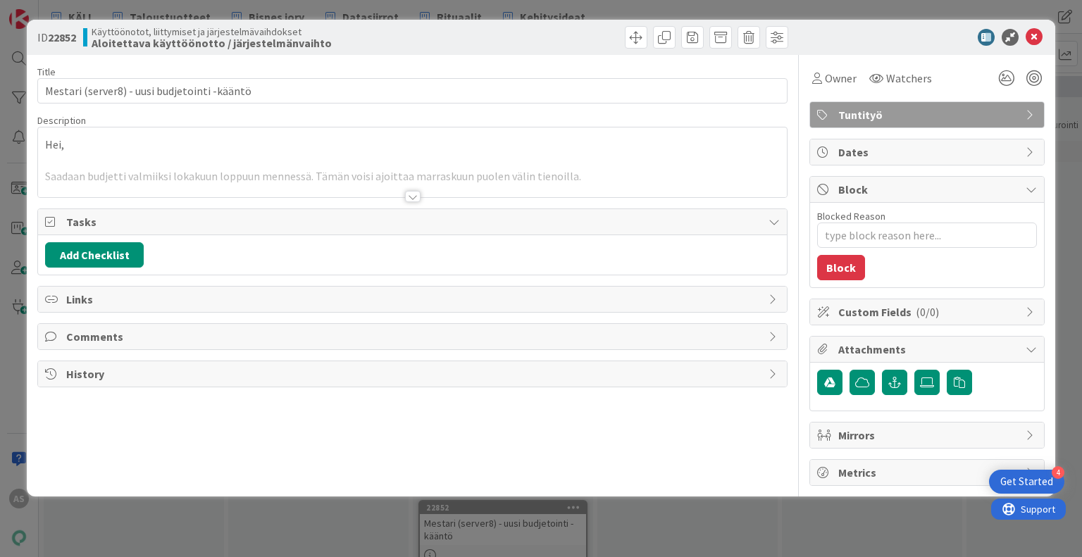
click at [413, 197] on div at bounding box center [413, 196] width 16 height 11
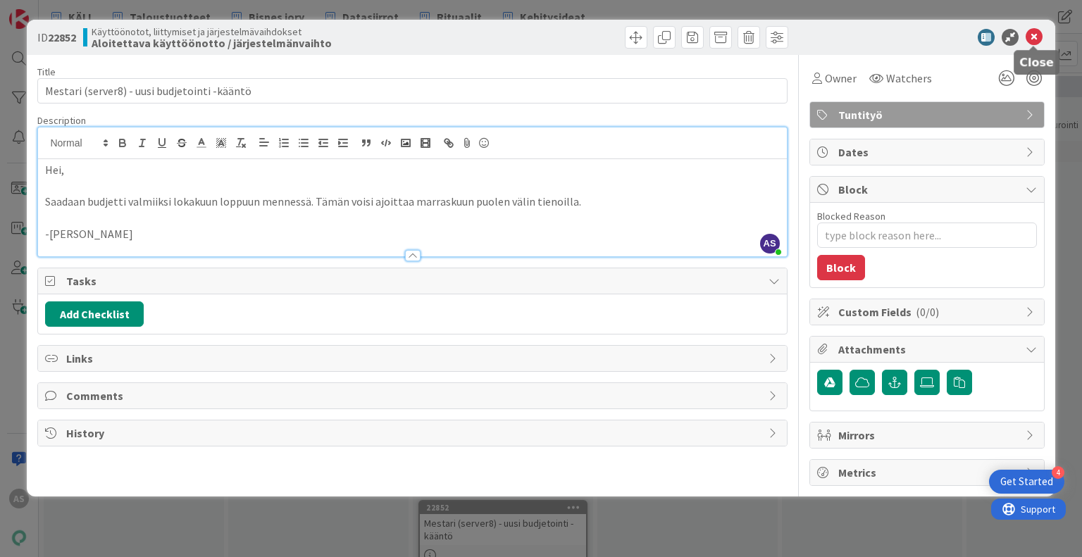
click at [1032, 35] on icon at bounding box center [1034, 37] width 17 height 17
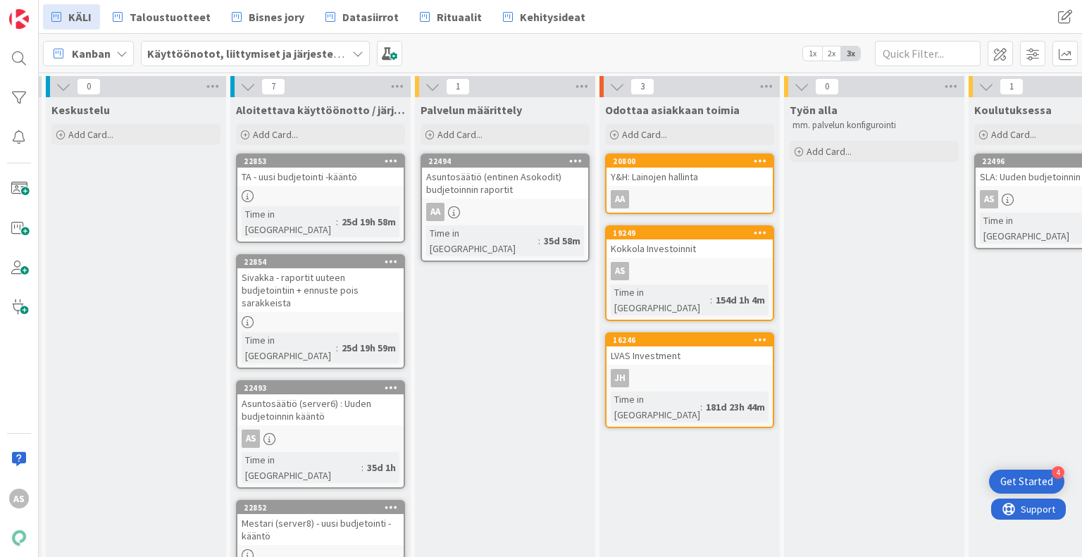
scroll to position [0, 214]
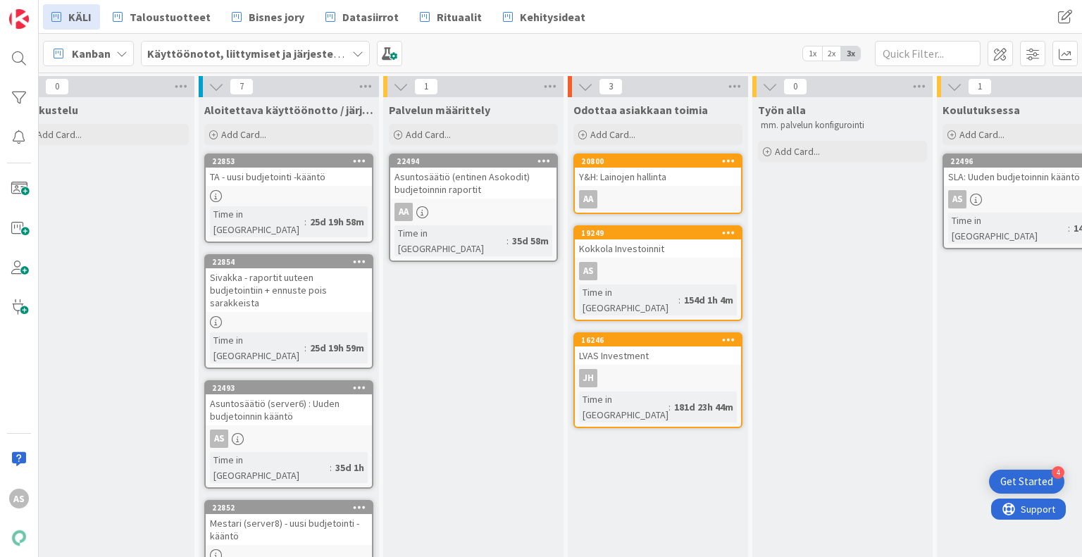
click at [731, 488] on div "Odottaa asiakkaan toimia Add Card... 20800 Y&H: Lainojen hallinta AA 19249 Kokk…" at bounding box center [658, 500] width 180 height 807
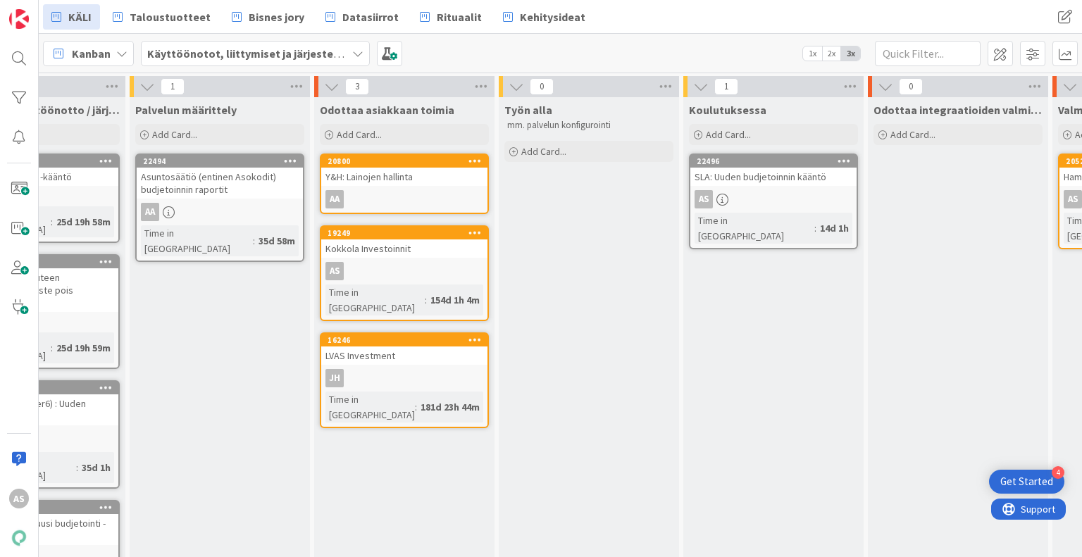
scroll to position [0, 469]
click at [422, 335] on div "16246" at bounding box center [407, 340] width 160 height 10
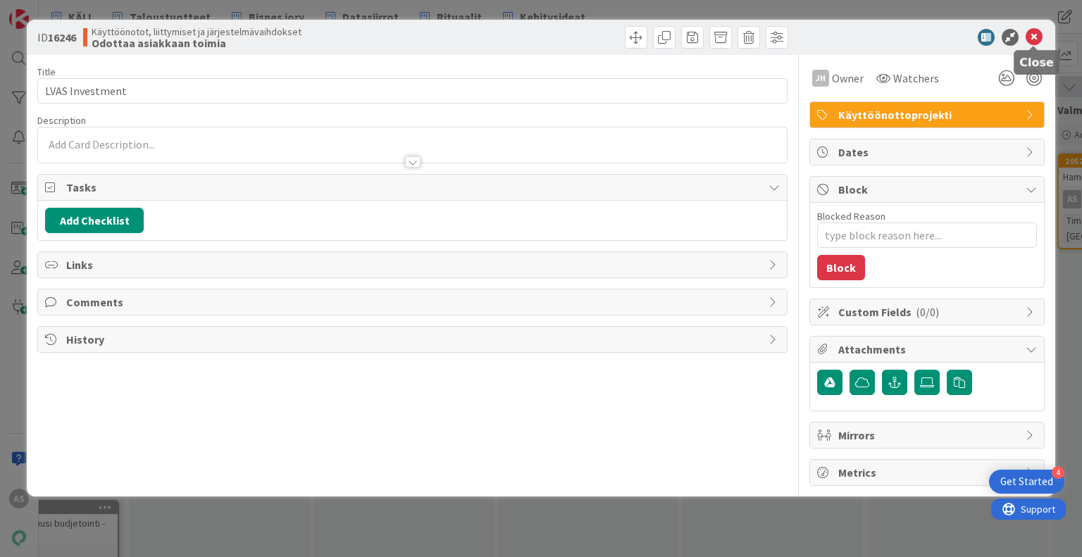
click at [1036, 39] on icon at bounding box center [1034, 37] width 17 height 17
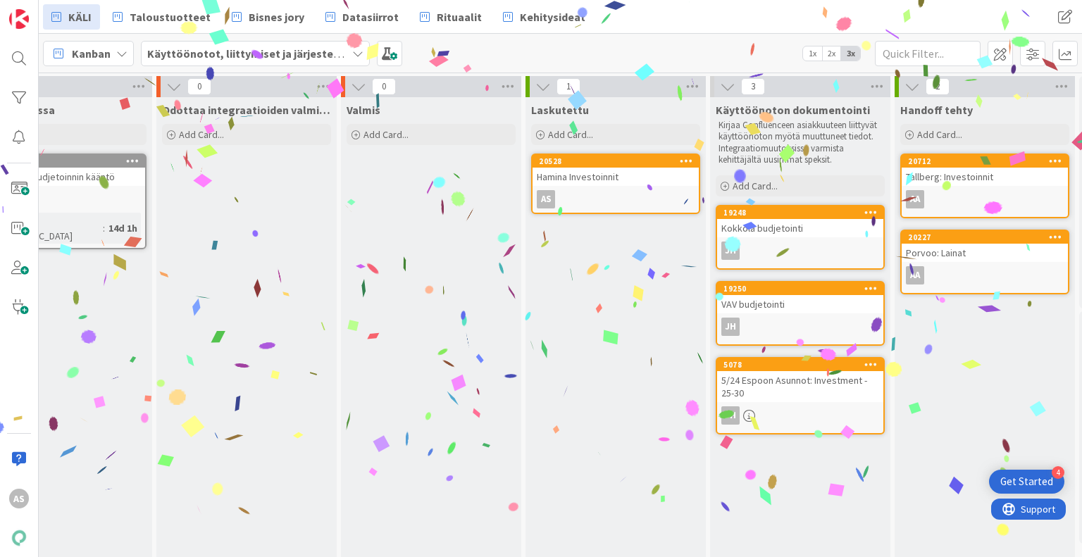
scroll to position [0, 1183]
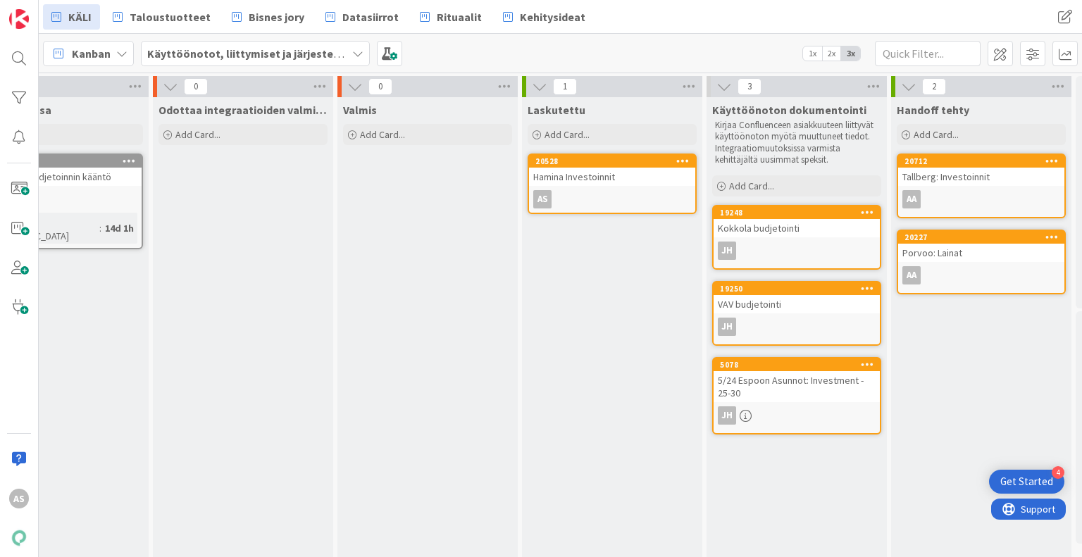
click at [468, 316] on div "Valmis Add Card..." at bounding box center [428, 500] width 180 height 807
